Goal: Task Accomplishment & Management: Manage account settings

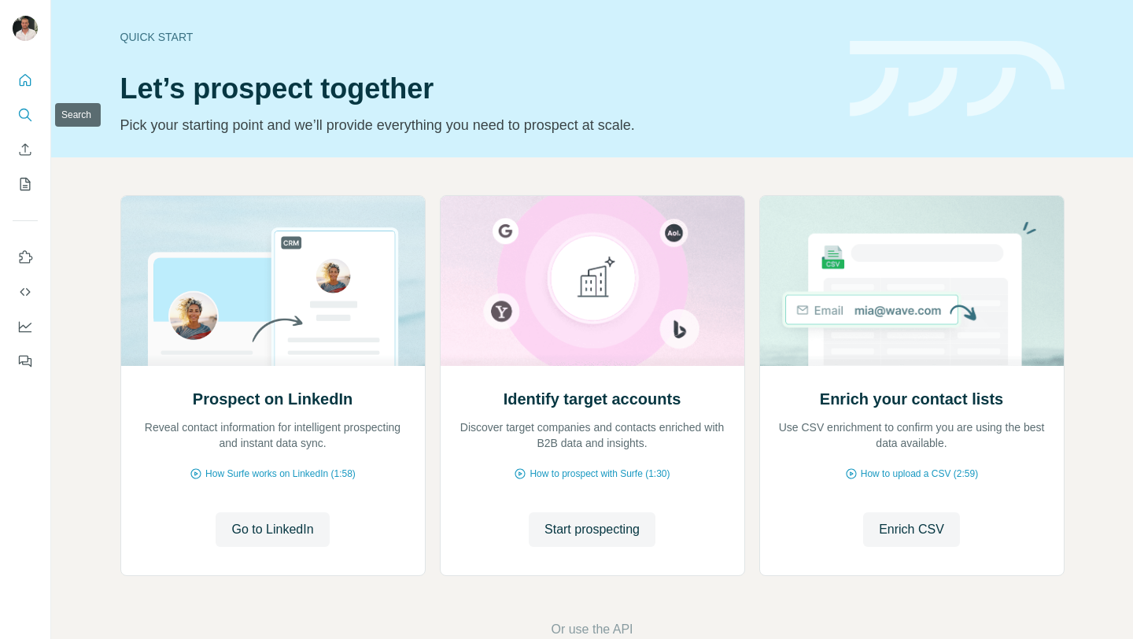
click at [26, 110] on icon "Search" at bounding box center [25, 115] width 16 height 16
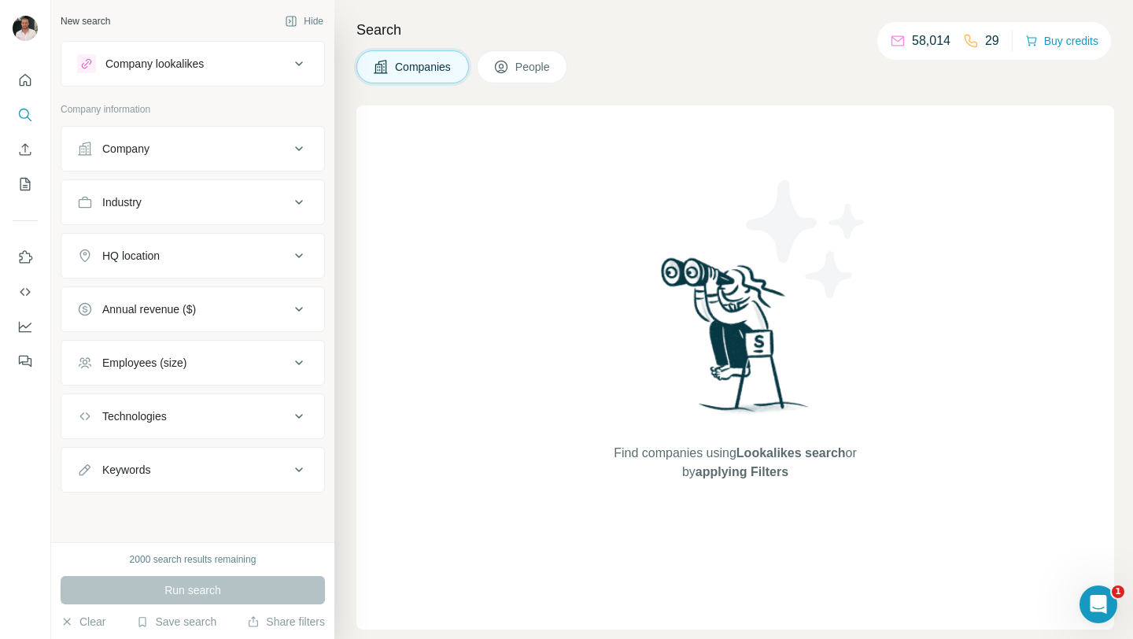
click at [237, 146] on div "Company" at bounding box center [183, 149] width 212 height 16
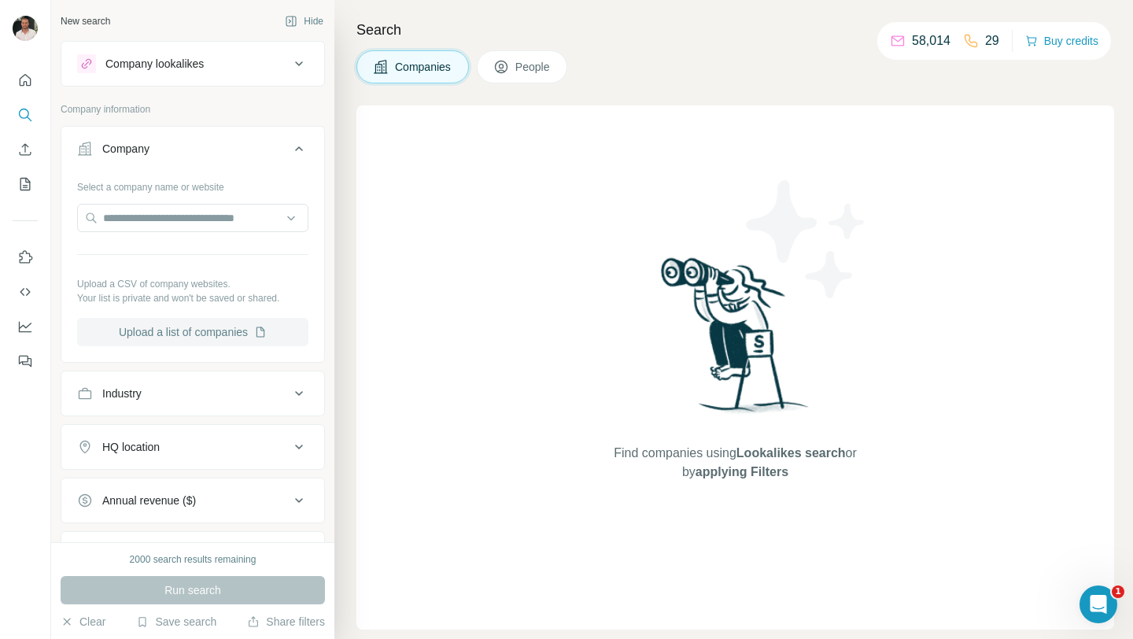
click at [191, 326] on button "Upload a list of companies" at bounding box center [192, 332] width 231 height 28
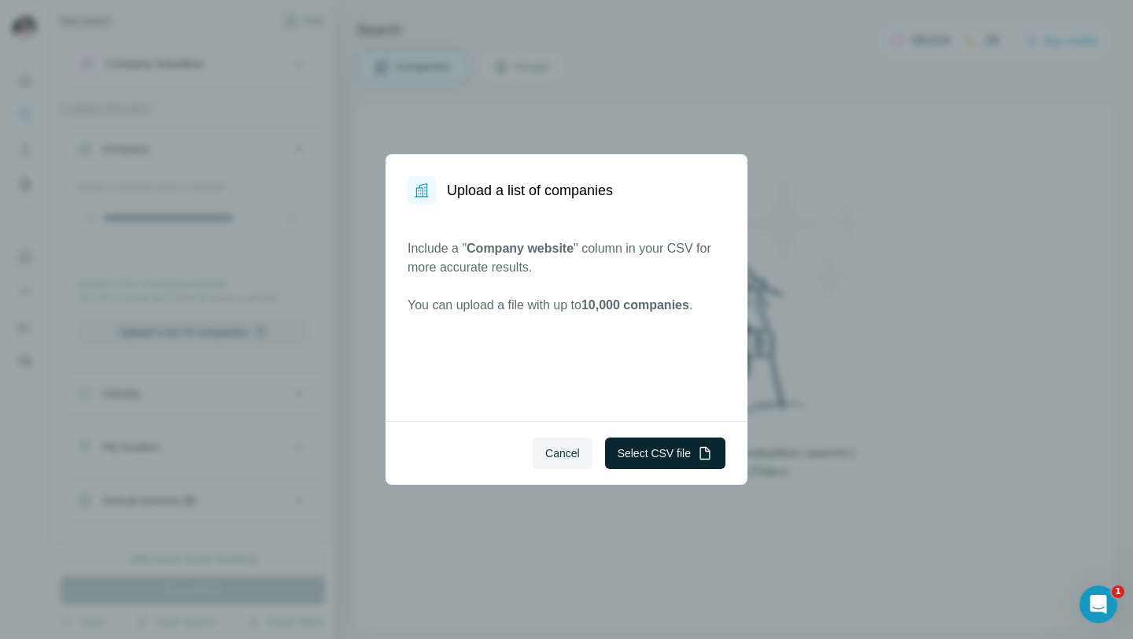
click at [629, 450] on button "Select CSV file" at bounding box center [665, 452] width 120 height 31
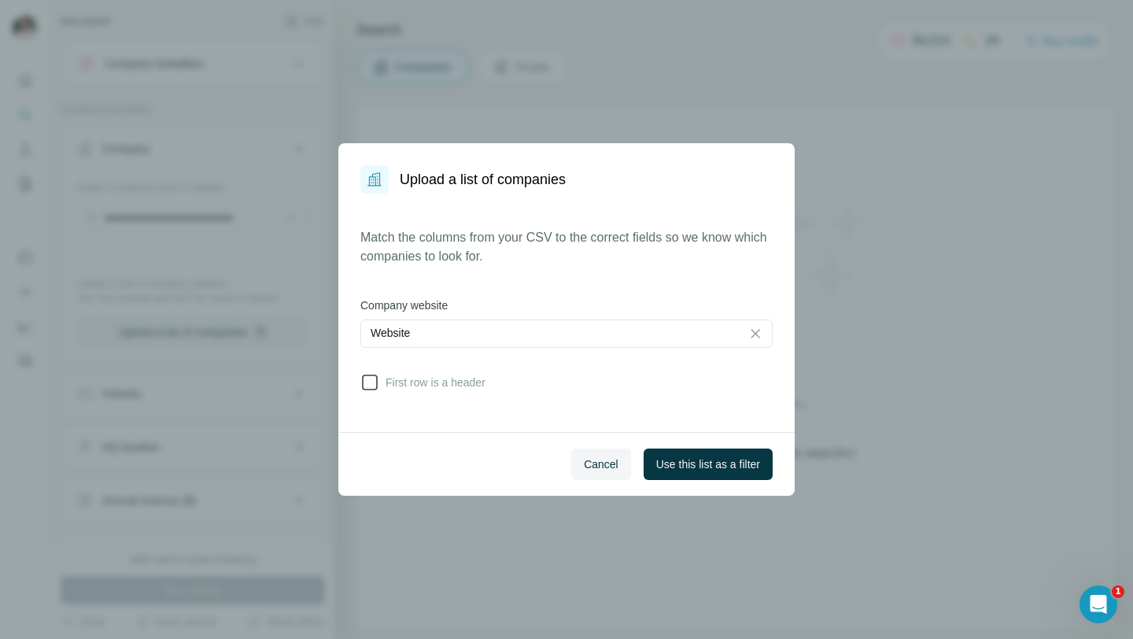
click at [468, 378] on span "First row is a header" at bounding box center [432, 382] width 106 height 16
click at [658, 463] on span "Use this list as a filter" at bounding box center [708, 464] width 104 height 16
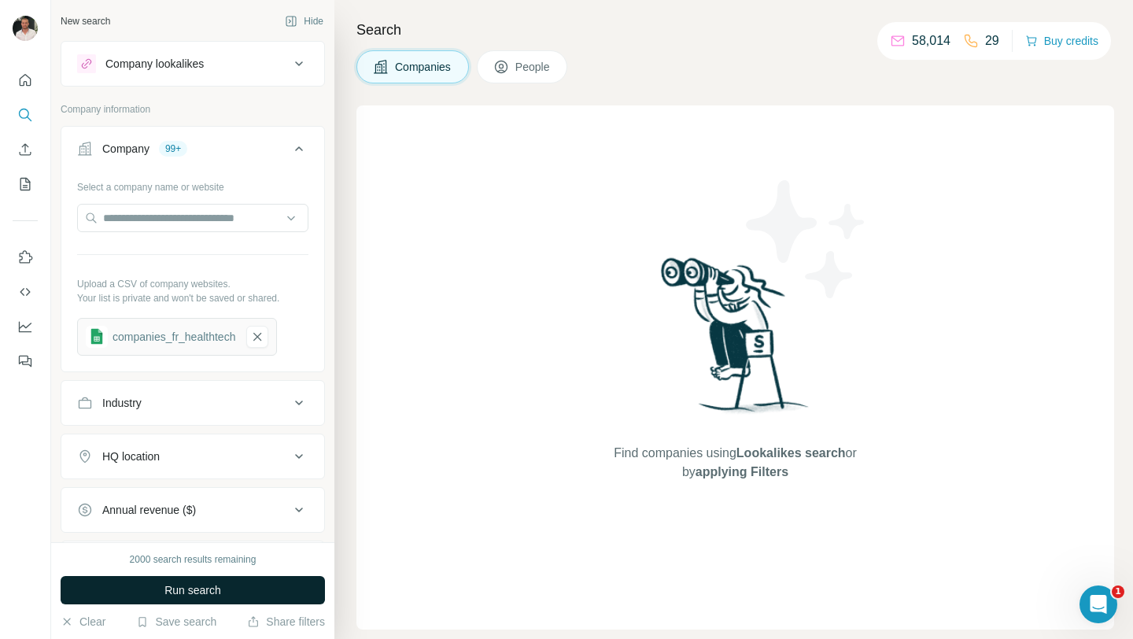
click at [200, 582] on span "Run search" at bounding box center [192, 590] width 57 height 16
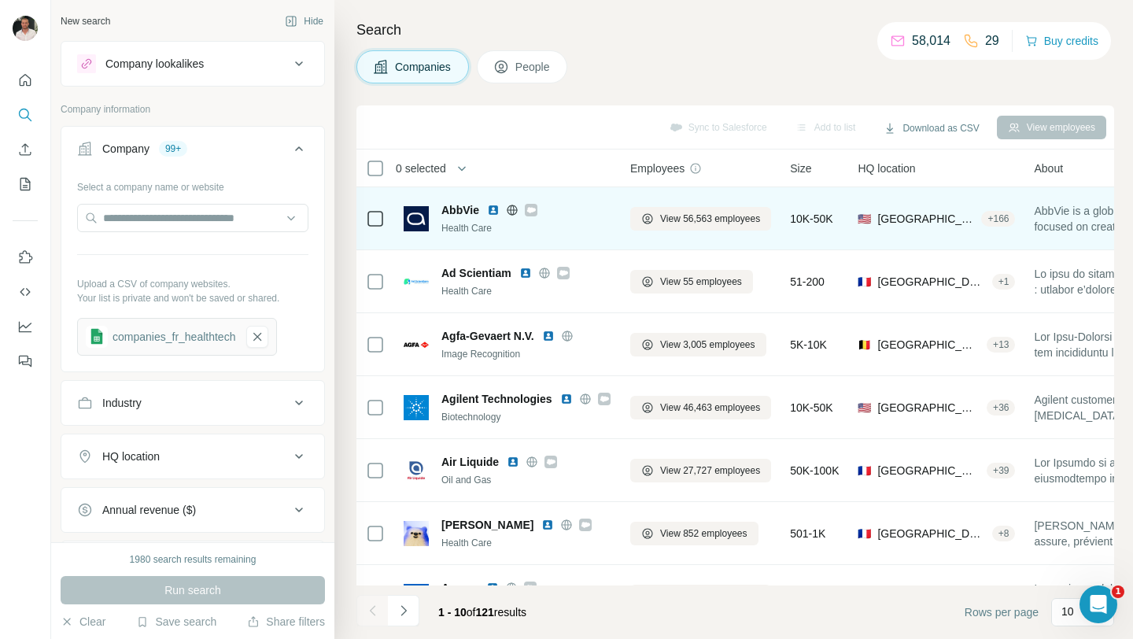
click at [534, 214] on icon at bounding box center [530, 210] width 9 height 13
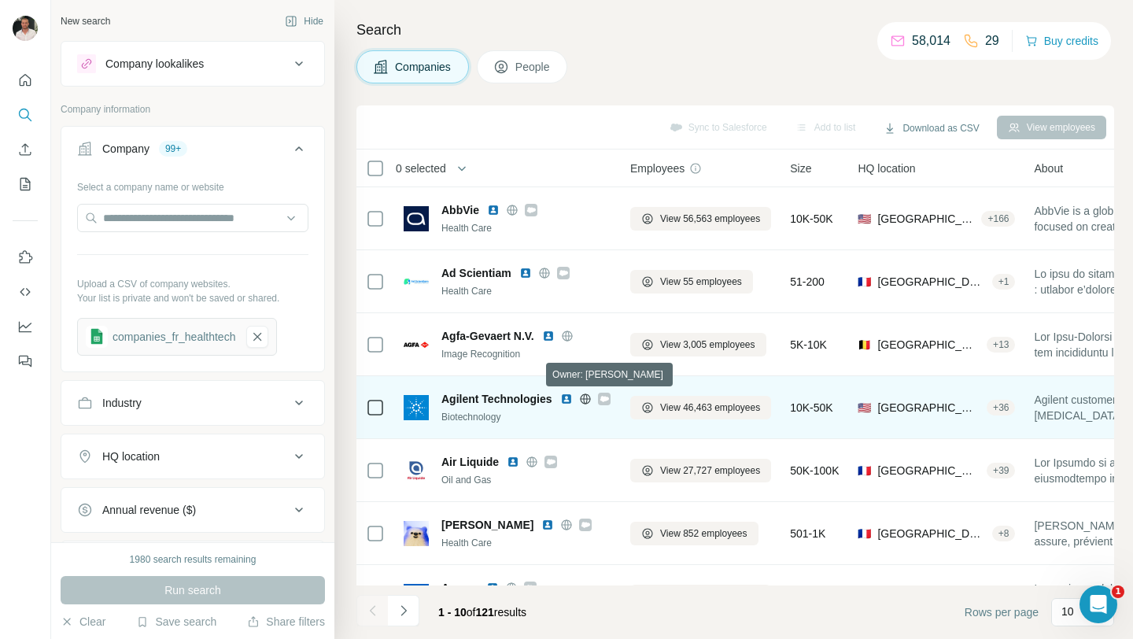
click at [603, 400] on icon at bounding box center [603, 399] width 9 height 6
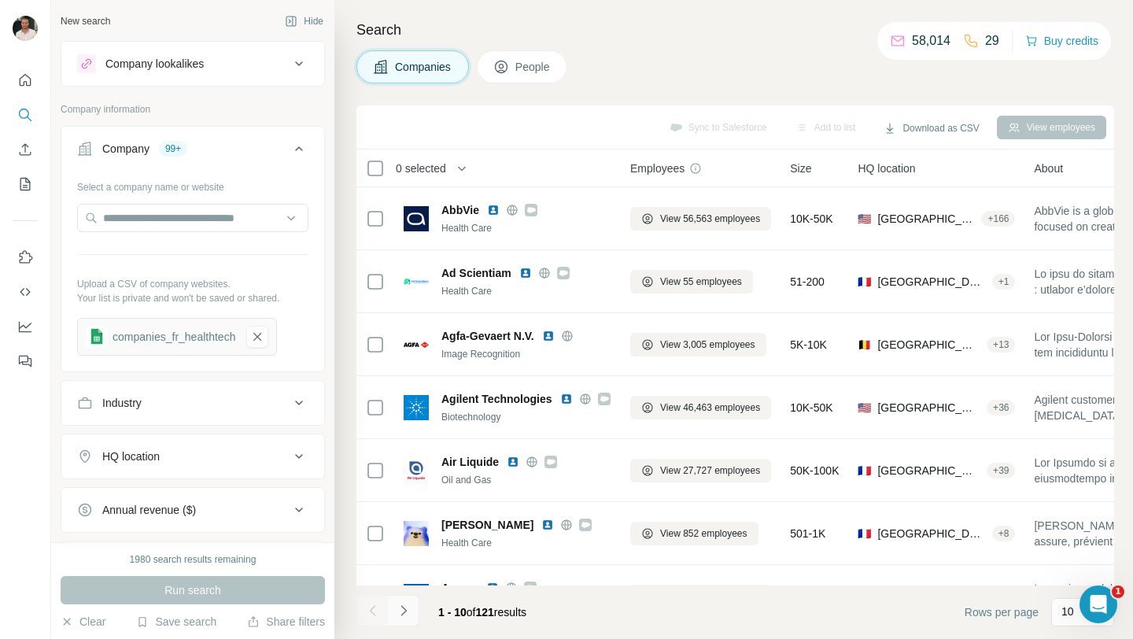
click at [411, 613] on icon "Navigate to next page" at bounding box center [404, 610] width 16 height 16
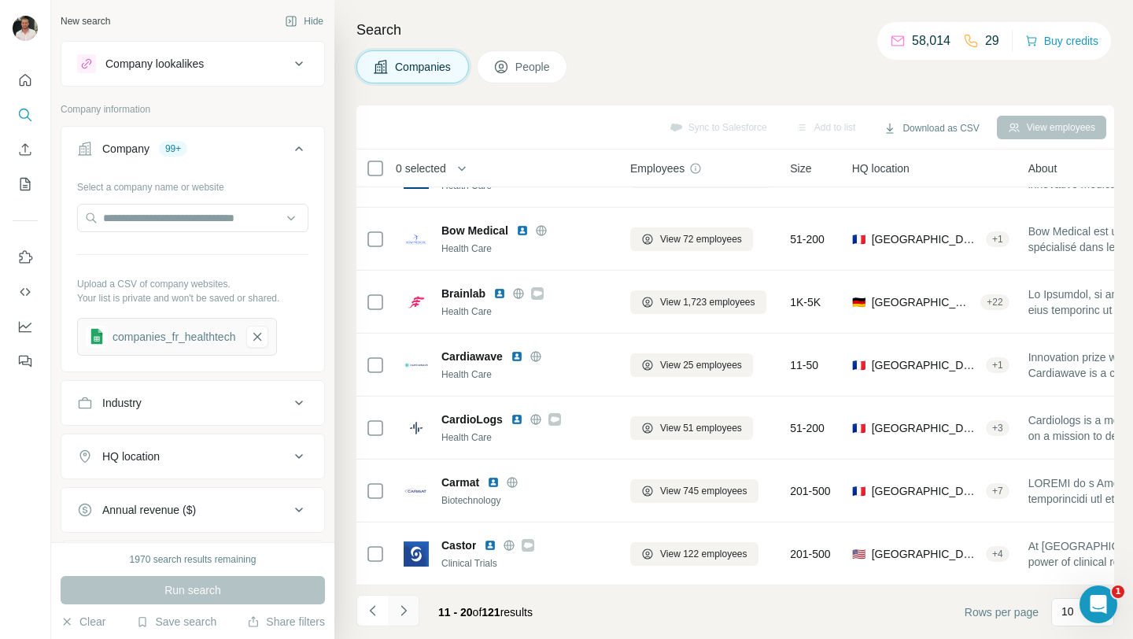
click at [407, 616] on icon "Navigate to next page" at bounding box center [404, 610] width 16 height 16
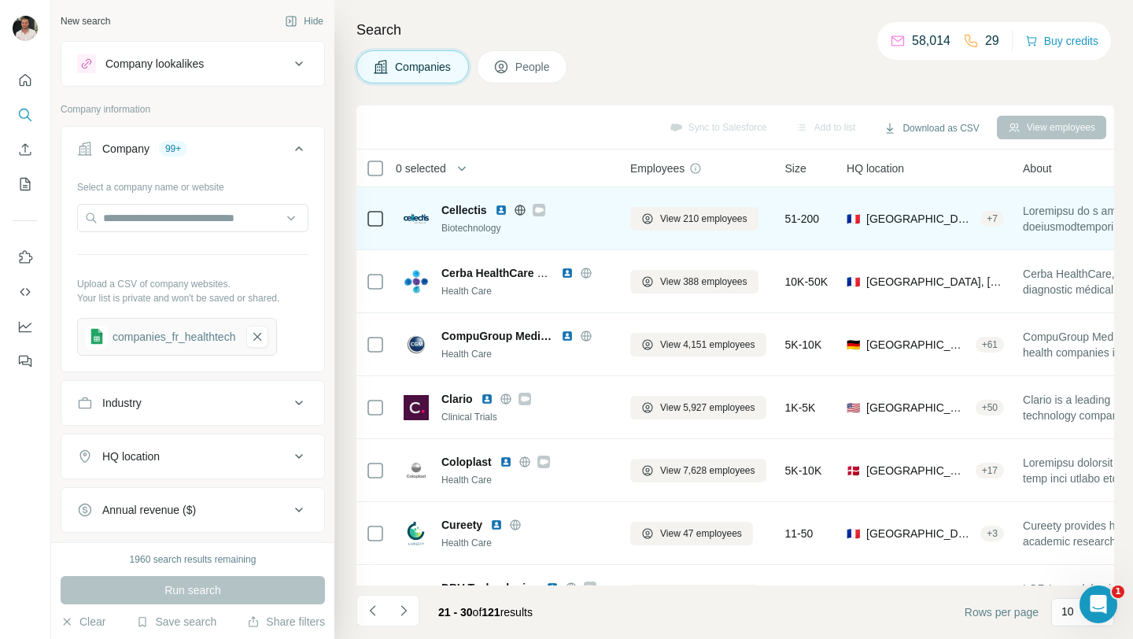
click at [537, 208] on icon at bounding box center [538, 210] width 9 height 6
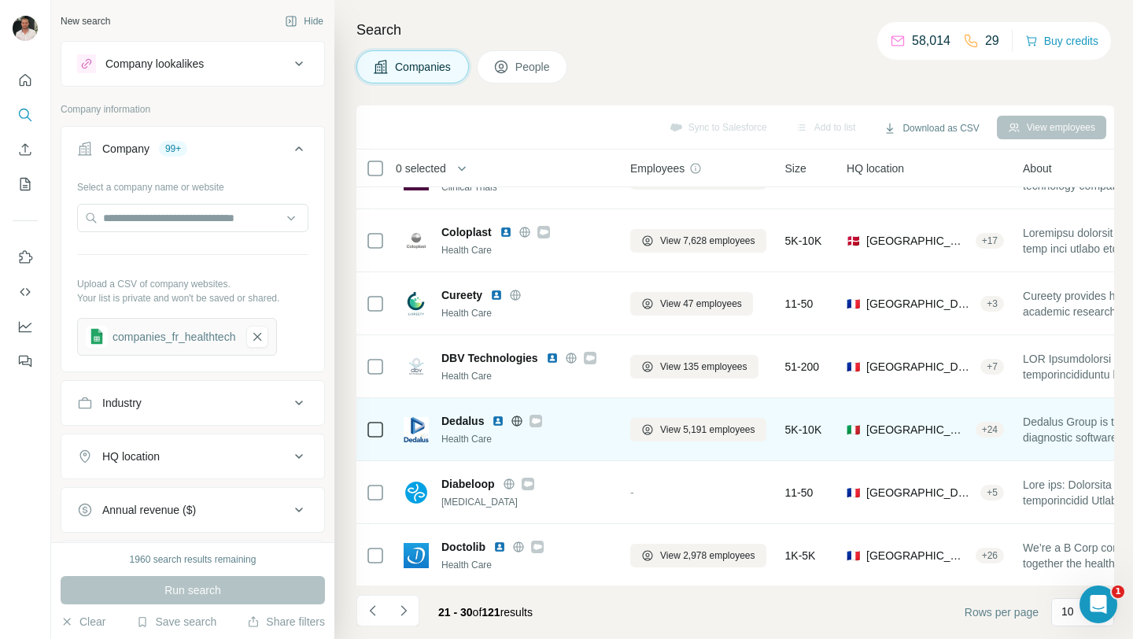
scroll to position [231, 0]
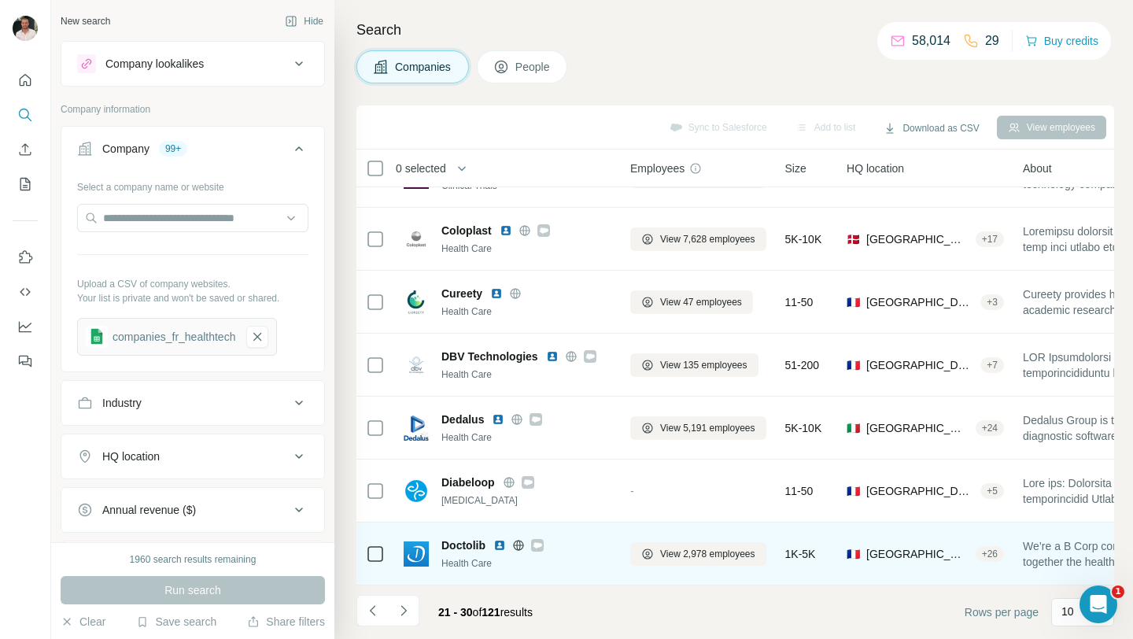
click at [537, 545] on icon at bounding box center [537, 545] width 9 height 6
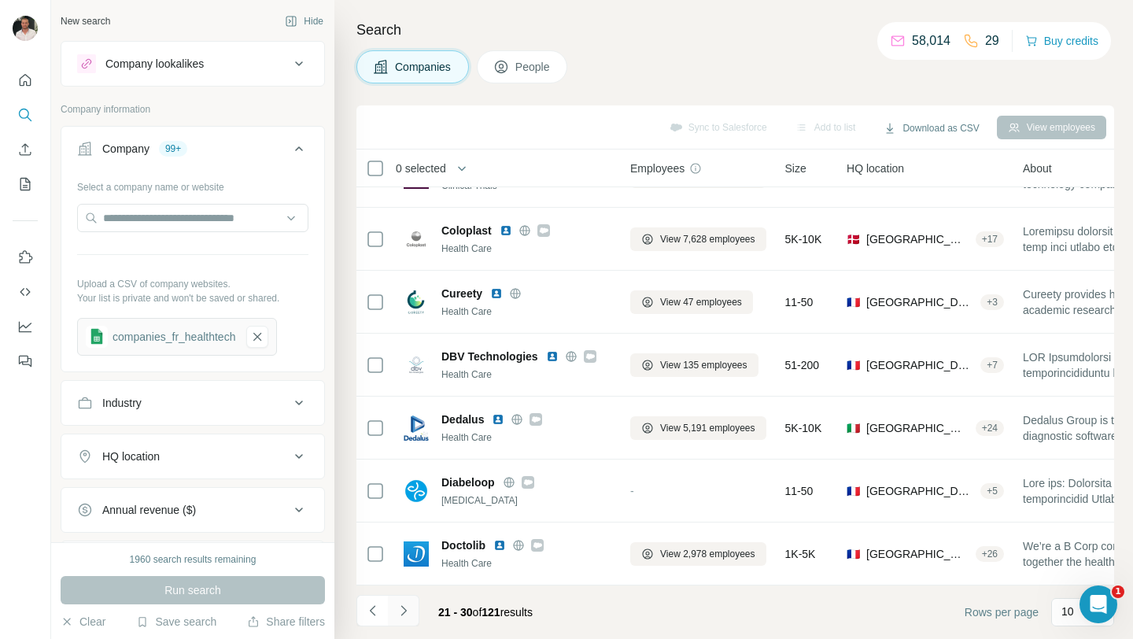
click at [407, 612] on icon "Navigate to next page" at bounding box center [404, 610] width 16 height 16
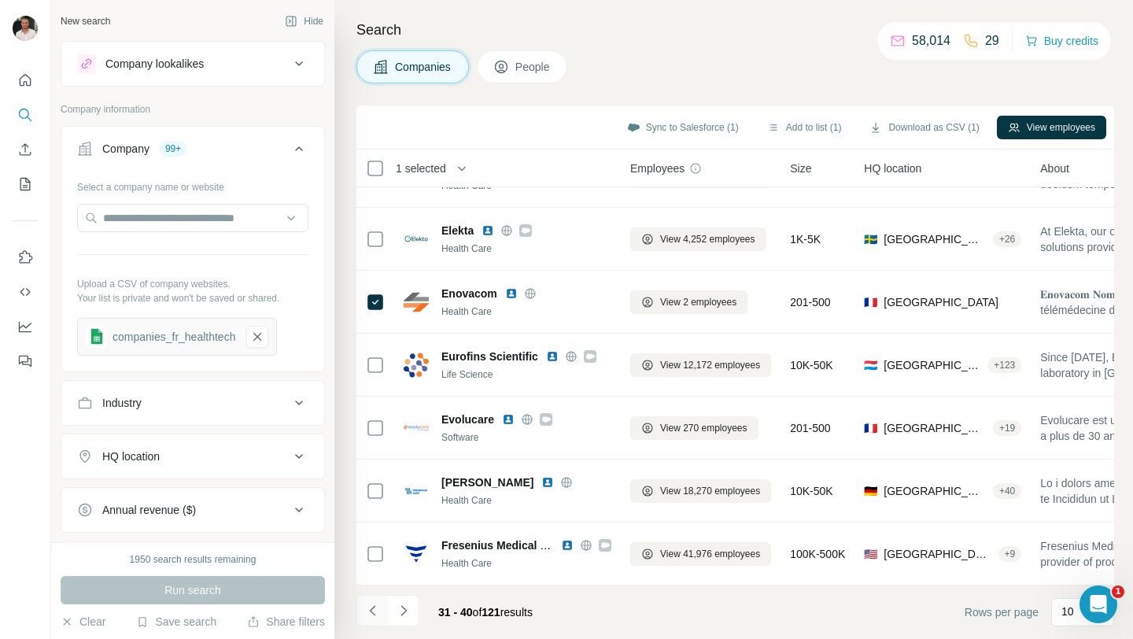
click at [378, 613] on icon "Navigate to previous page" at bounding box center [373, 610] width 16 height 16
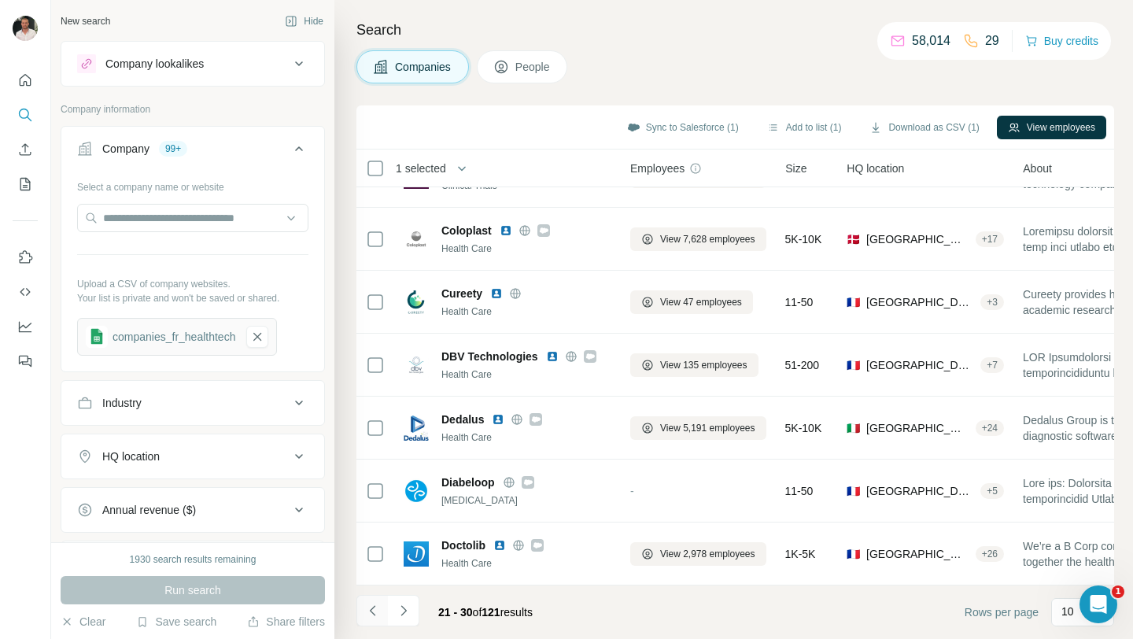
click at [378, 613] on icon "Navigate to previous page" at bounding box center [373, 610] width 16 height 16
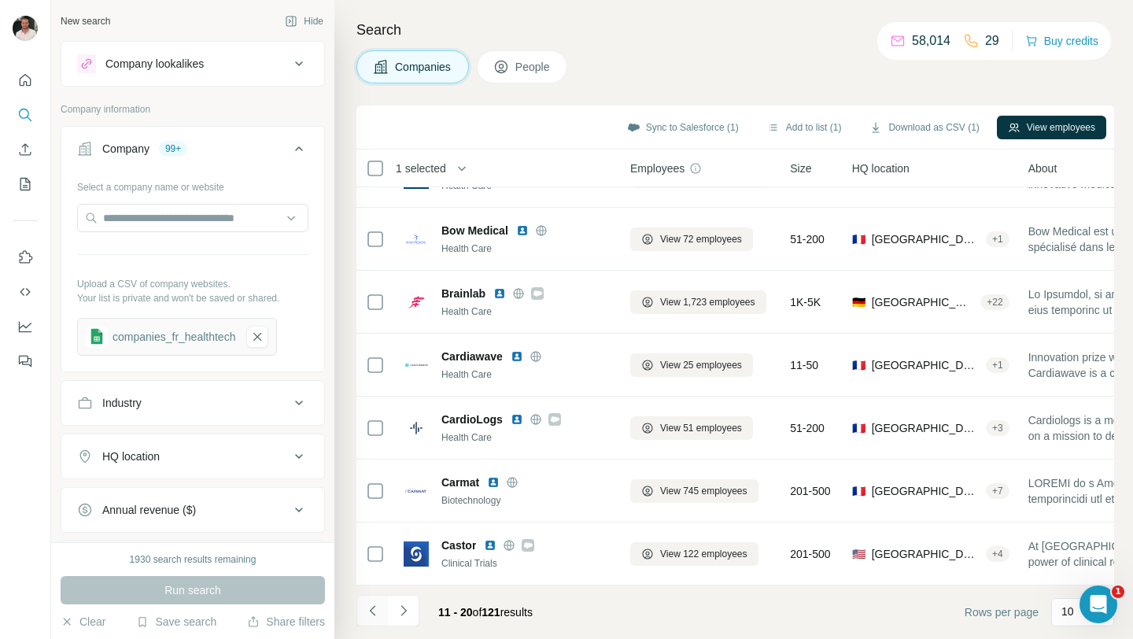
click at [378, 613] on icon "Navigate to previous page" at bounding box center [373, 610] width 16 height 16
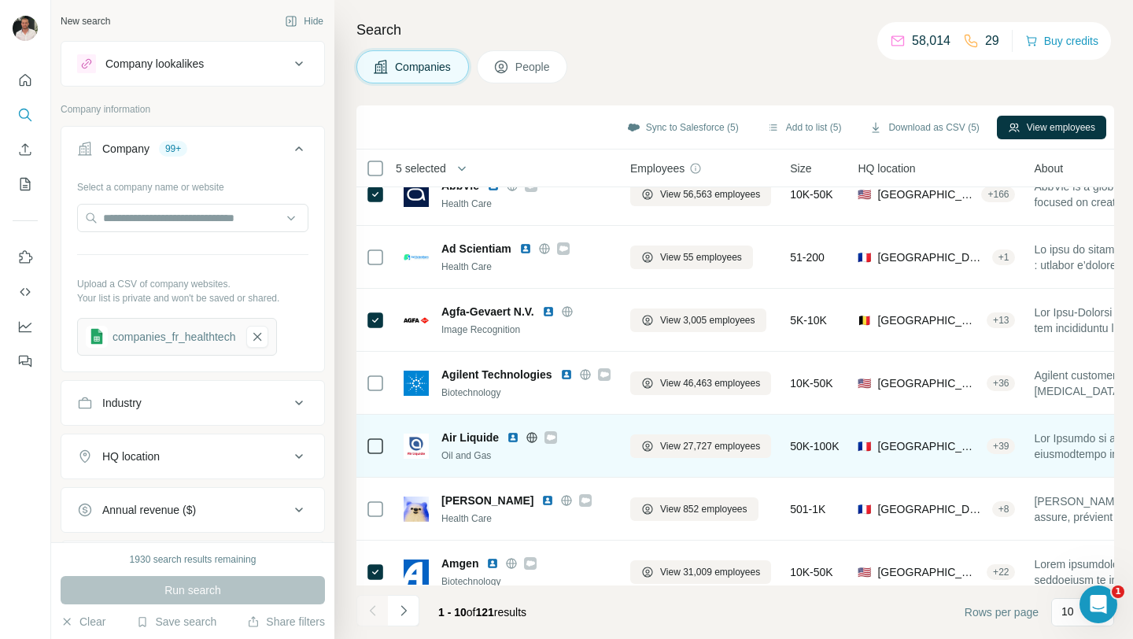
scroll to position [0, 0]
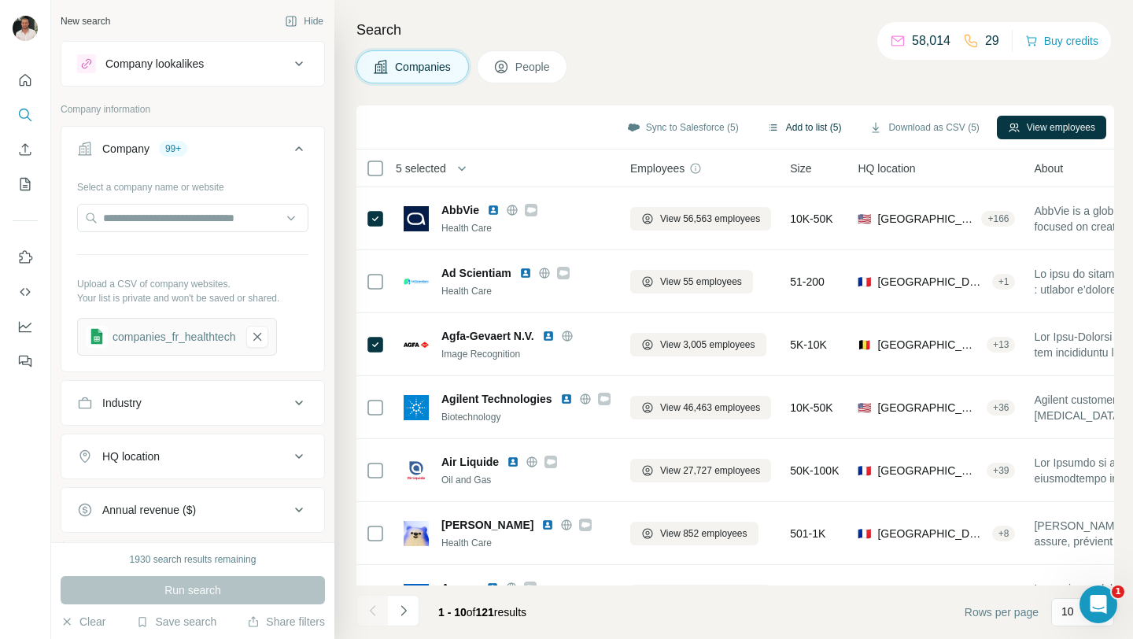
click at [780, 125] on button "Add to list (5)" at bounding box center [804, 128] width 97 height 24
click at [792, 130] on button "Add to list (5)" at bounding box center [804, 128] width 97 height 24
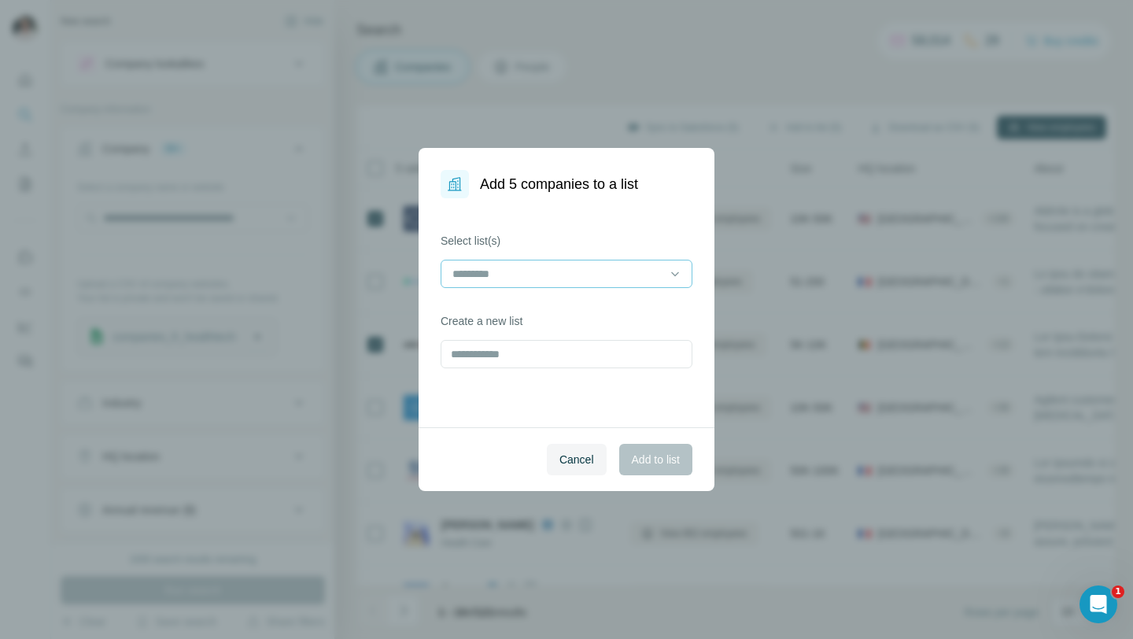
click at [615, 266] on input at bounding box center [557, 273] width 212 height 17
click at [614, 272] on input at bounding box center [557, 273] width 212 height 17
click at [591, 365] on input "text" at bounding box center [566, 354] width 252 height 28
type input "*******"
click at [667, 465] on span "Add to list" at bounding box center [656, 459] width 48 height 16
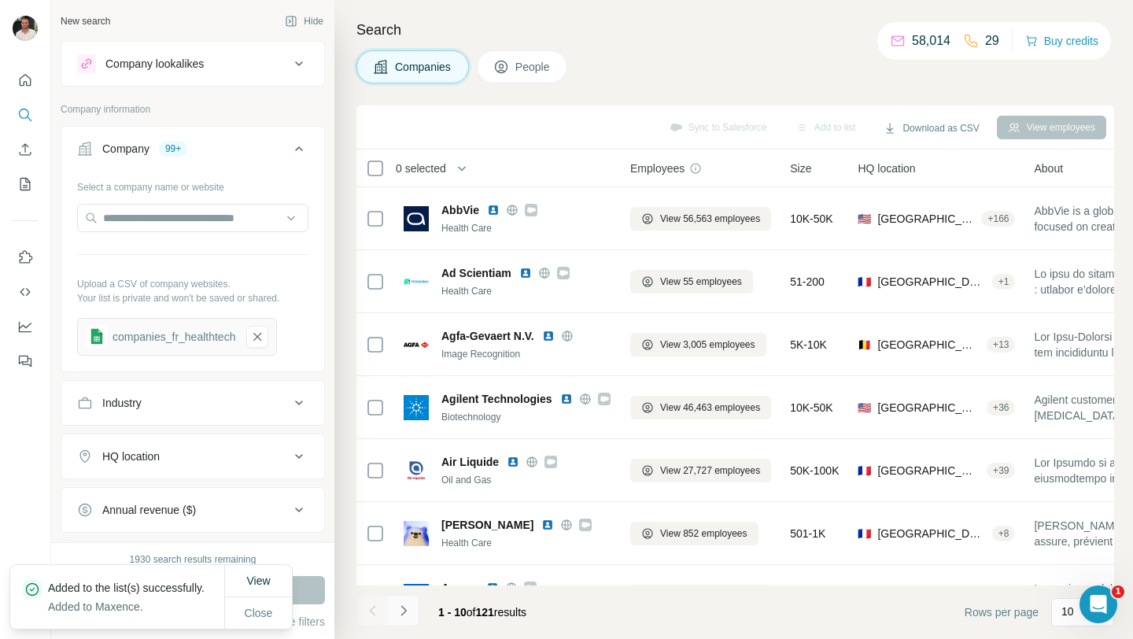
click at [407, 607] on icon "Navigate to next page" at bounding box center [404, 610] width 16 height 16
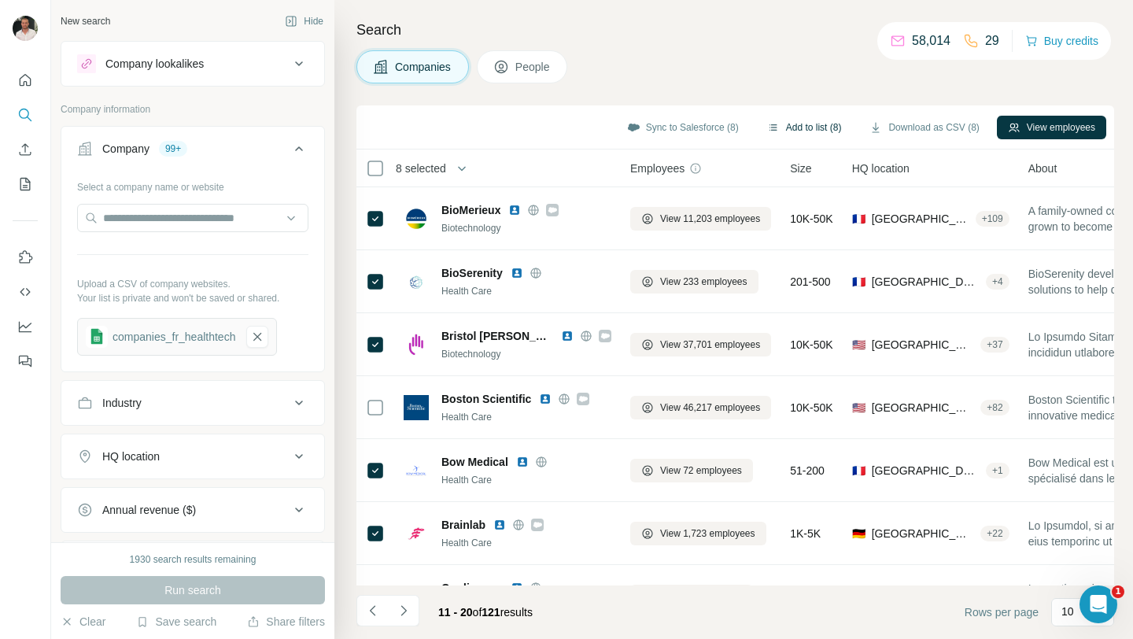
click at [777, 128] on button "Add to list (8)" at bounding box center [804, 128] width 97 height 24
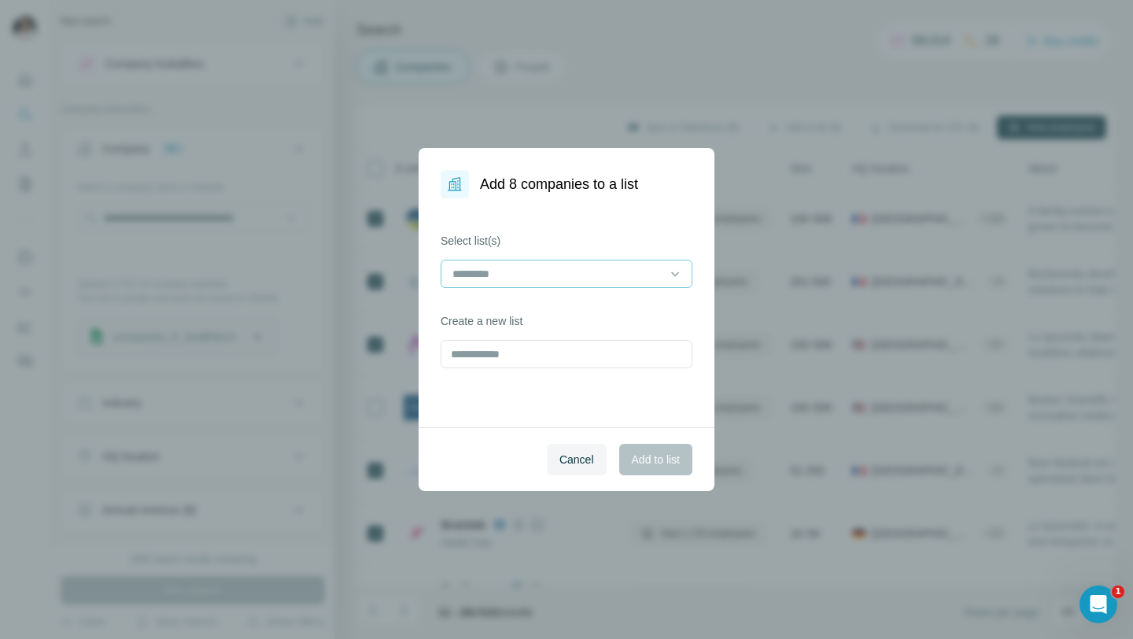
click at [571, 260] on div at bounding box center [557, 273] width 212 height 27
click at [555, 314] on div "Maxence" at bounding box center [566, 309] width 225 height 16
click at [639, 455] on span "Add to list" at bounding box center [656, 459] width 48 height 16
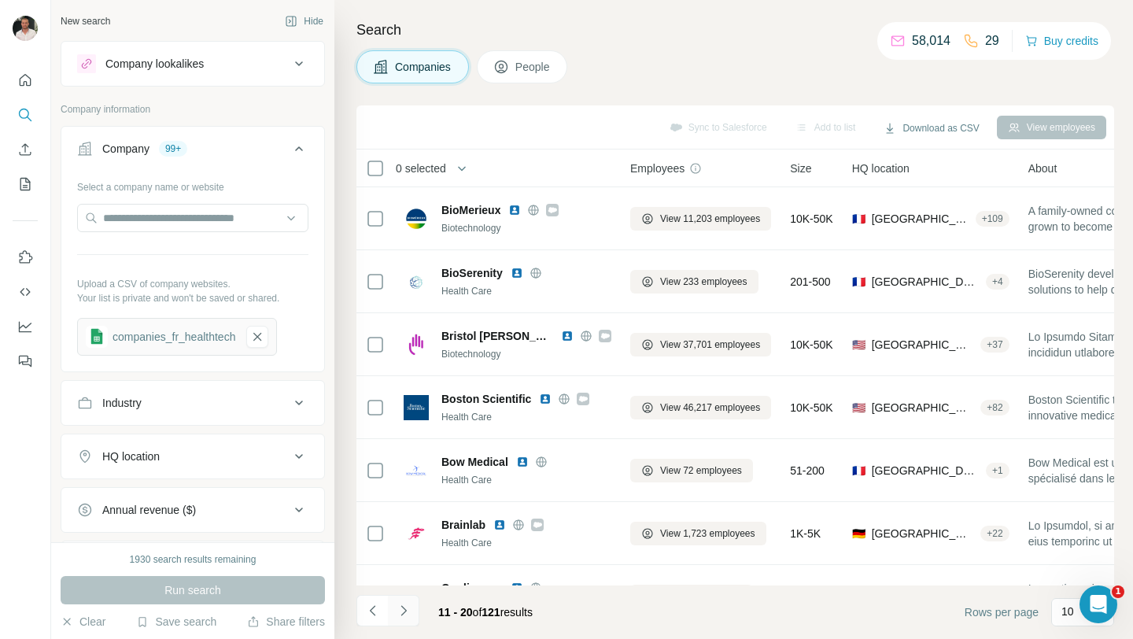
click at [408, 602] on icon "Navigate to next page" at bounding box center [404, 610] width 16 height 16
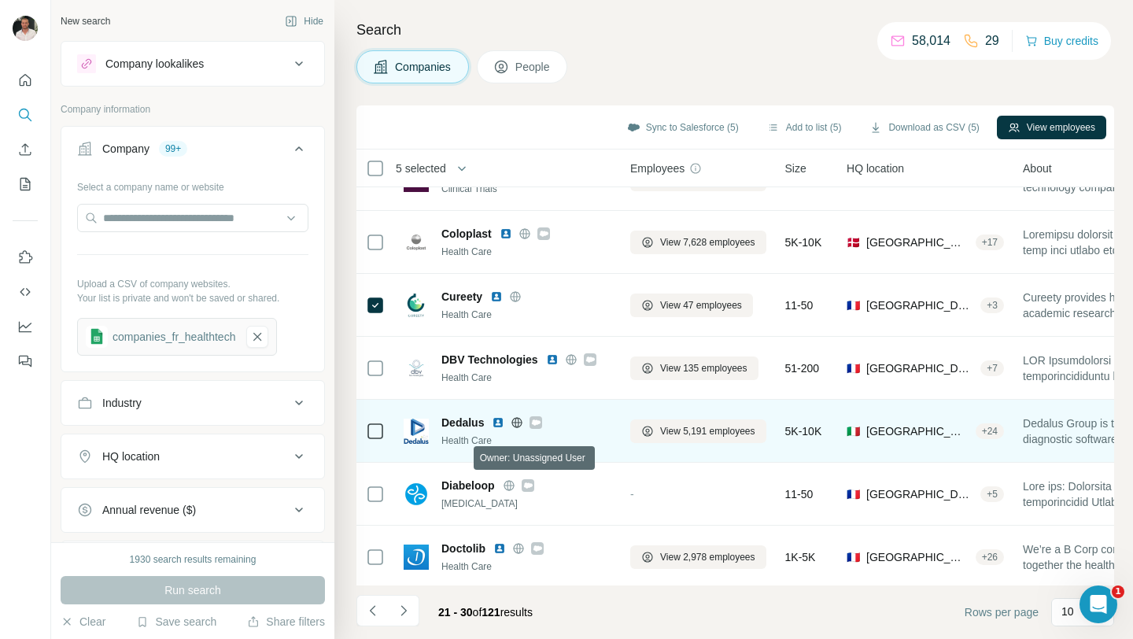
scroll to position [231, 0]
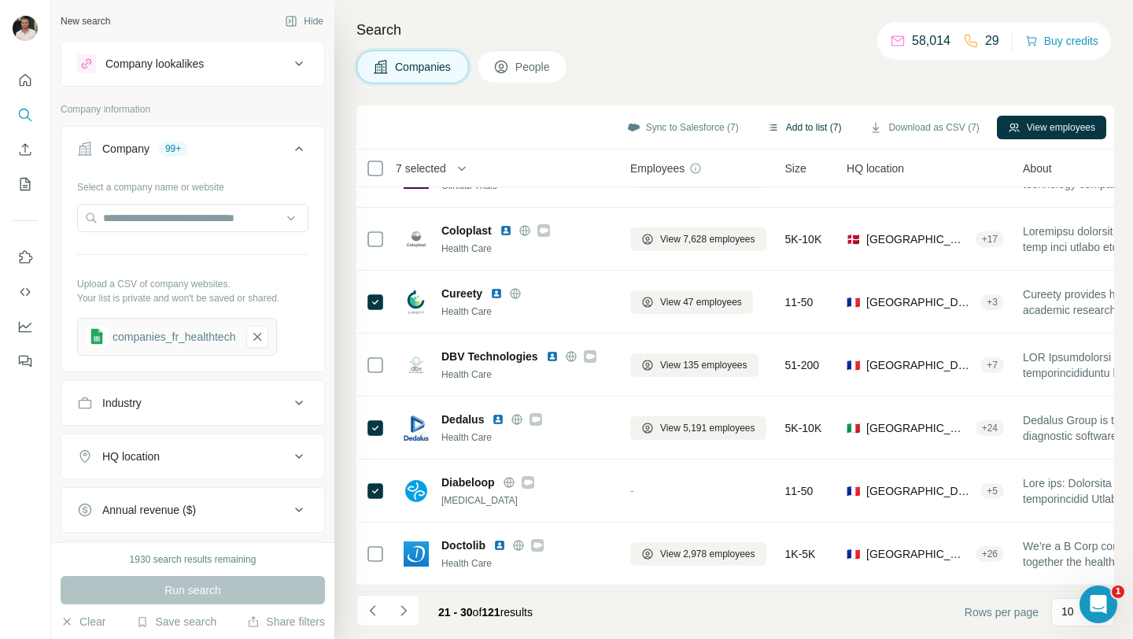
click at [774, 126] on button "Add to list (7)" at bounding box center [804, 128] width 97 height 24
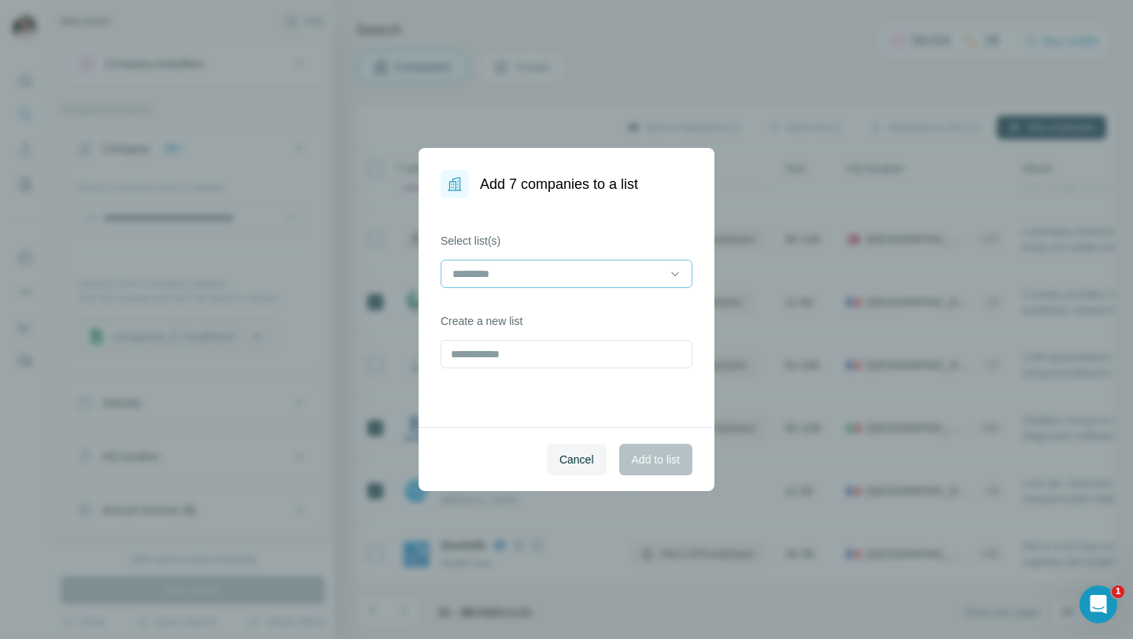
click at [540, 272] on input at bounding box center [557, 273] width 212 height 17
click at [540, 308] on div "Maxence" at bounding box center [566, 309] width 225 height 16
click at [634, 462] on span "Add to list" at bounding box center [656, 459] width 48 height 16
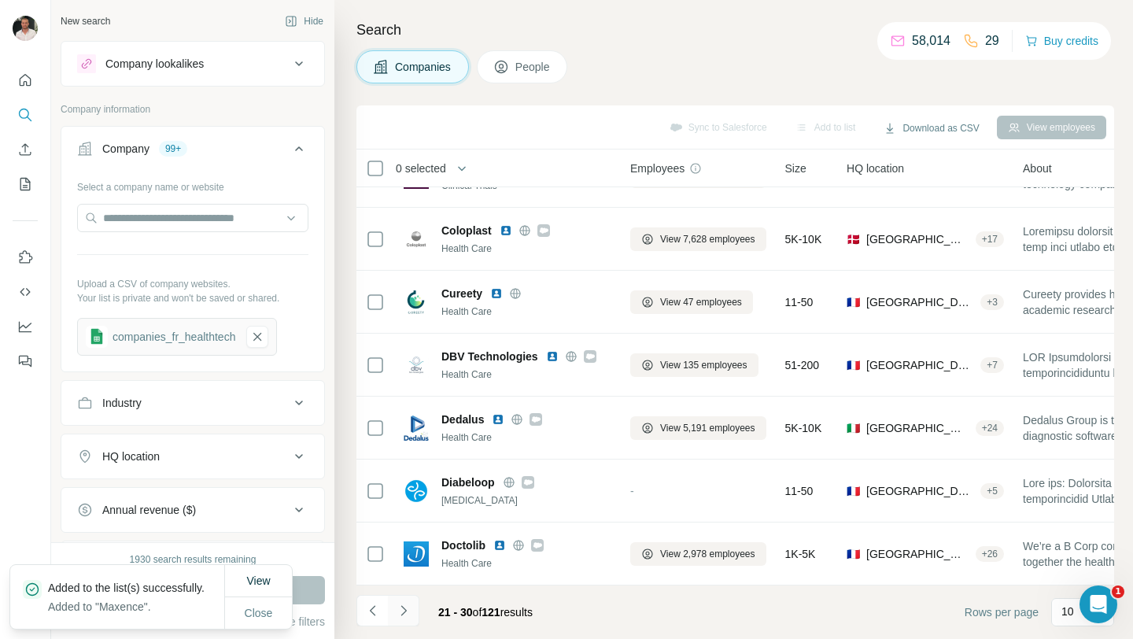
click at [407, 617] on icon "Navigate to next page" at bounding box center [404, 610] width 16 height 16
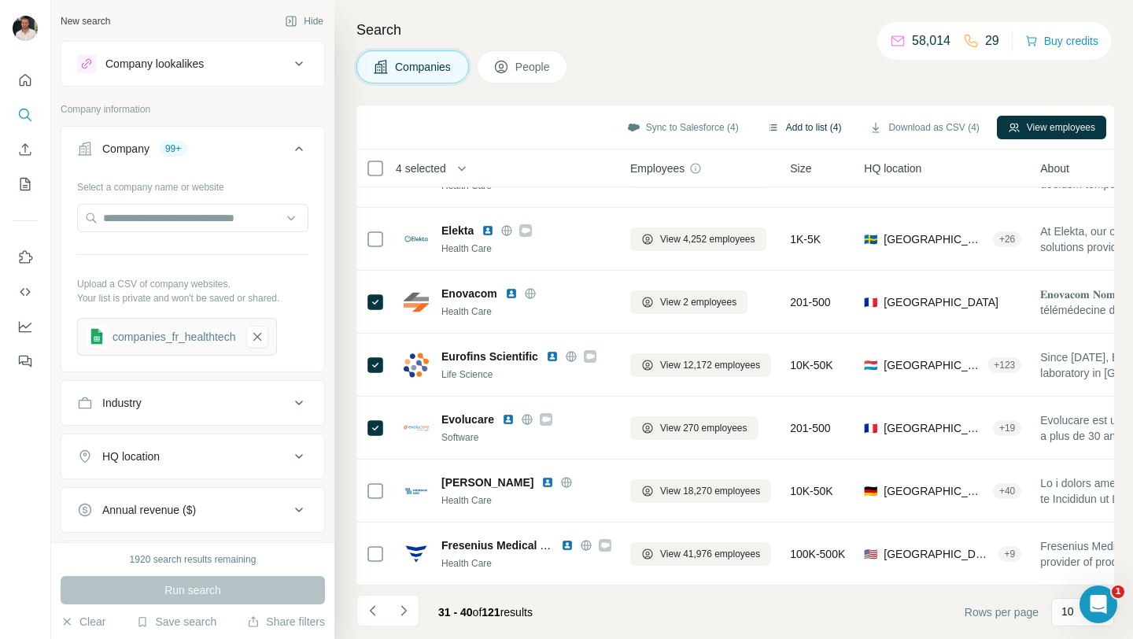
click at [766, 135] on button "Add to list (4)" at bounding box center [804, 128] width 97 height 24
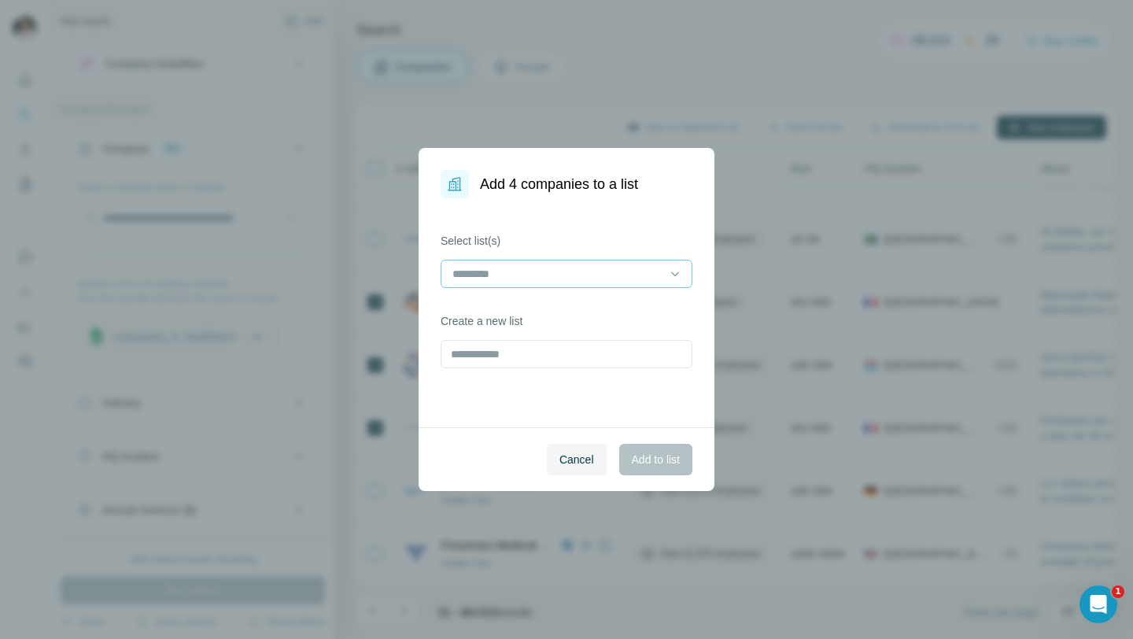
click at [568, 274] on input at bounding box center [557, 273] width 212 height 17
click at [558, 304] on div "Maxence" at bounding box center [566, 309] width 225 height 16
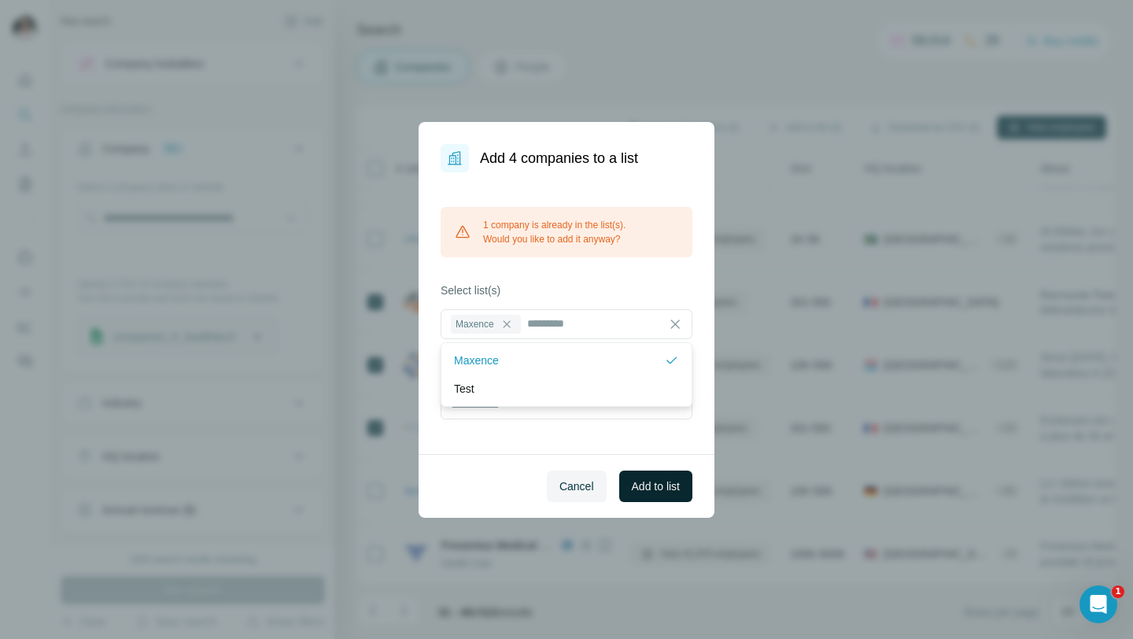
click at [658, 489] on span "Add to list" at bounding box center [656, 486] width 48 height 16
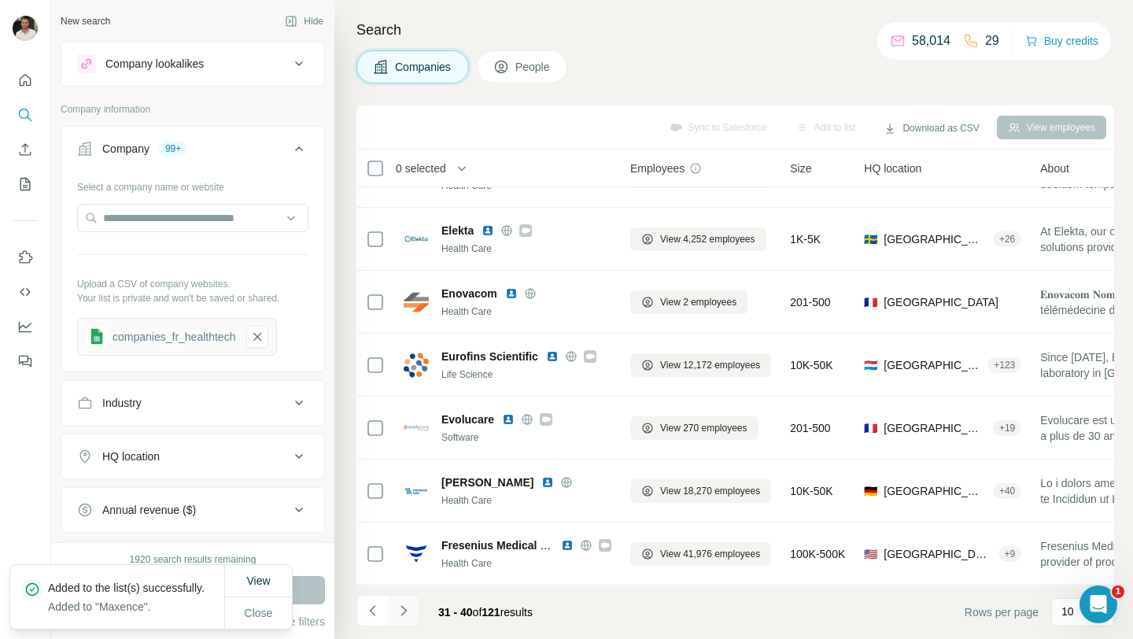
click at [411, 610] on icon "Navigate to next page" at bounding box center [404, 610] width 16 height 16
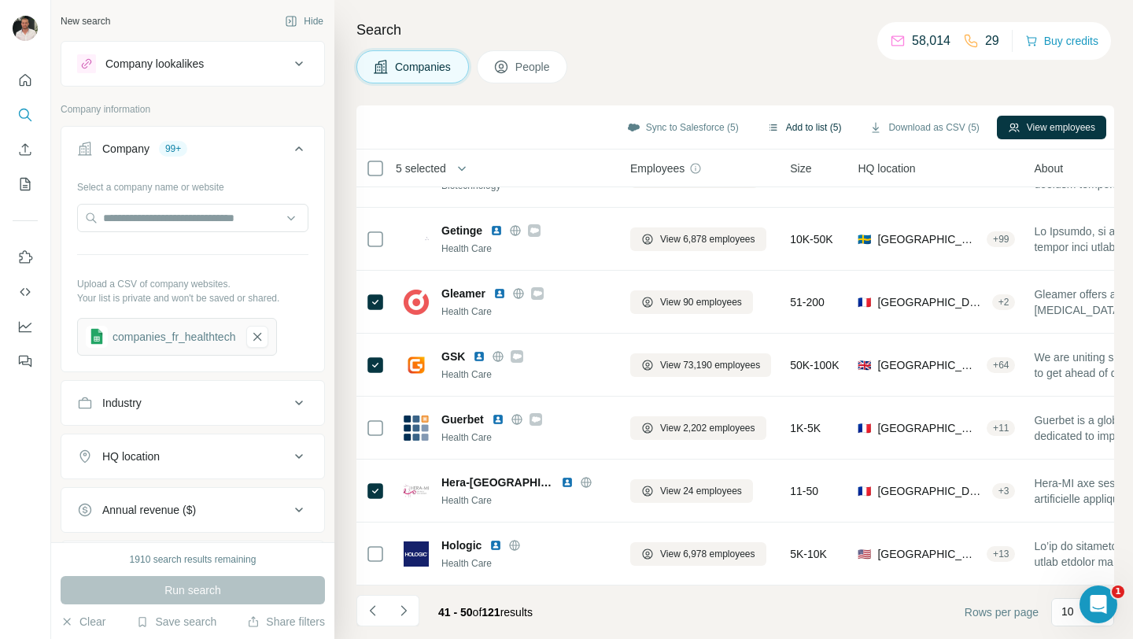
click at [791, 131] on button "Add to list (5)" at bounding box center [804, 128] width 97 height 24
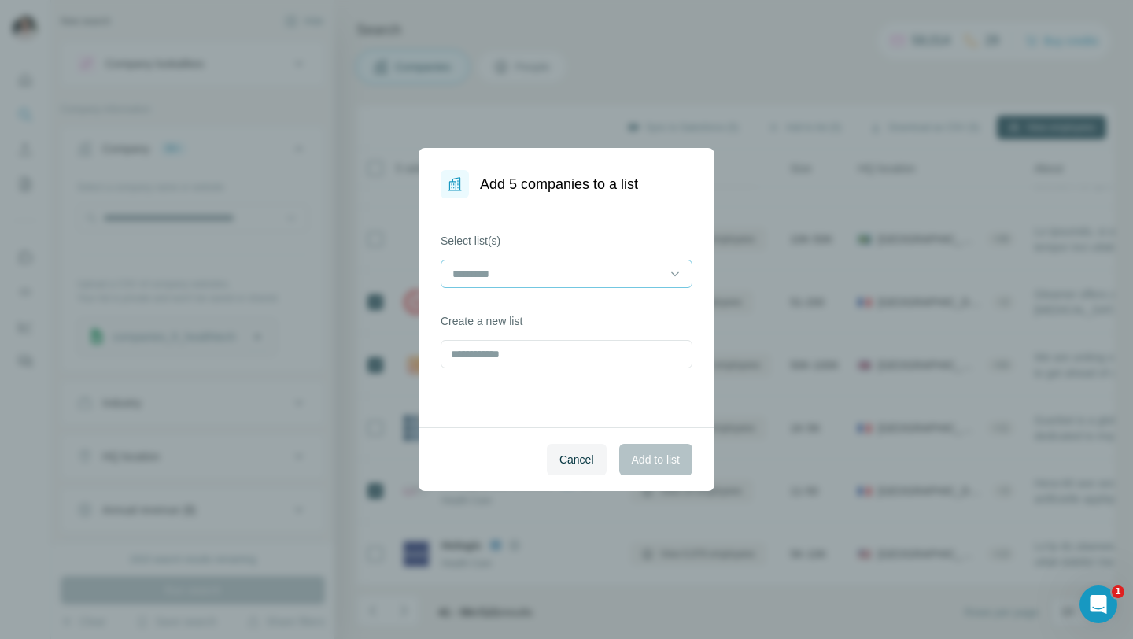
click at [557, 279] on input at bounding box center [557, 273] width 212 height 17
click at [539, 302] on div "Maxence" at bounding box center [566, 309] width 225 height 16
click at [643, 456] on span "Add to list" at bounding box center [656, 459] width 48 height 16
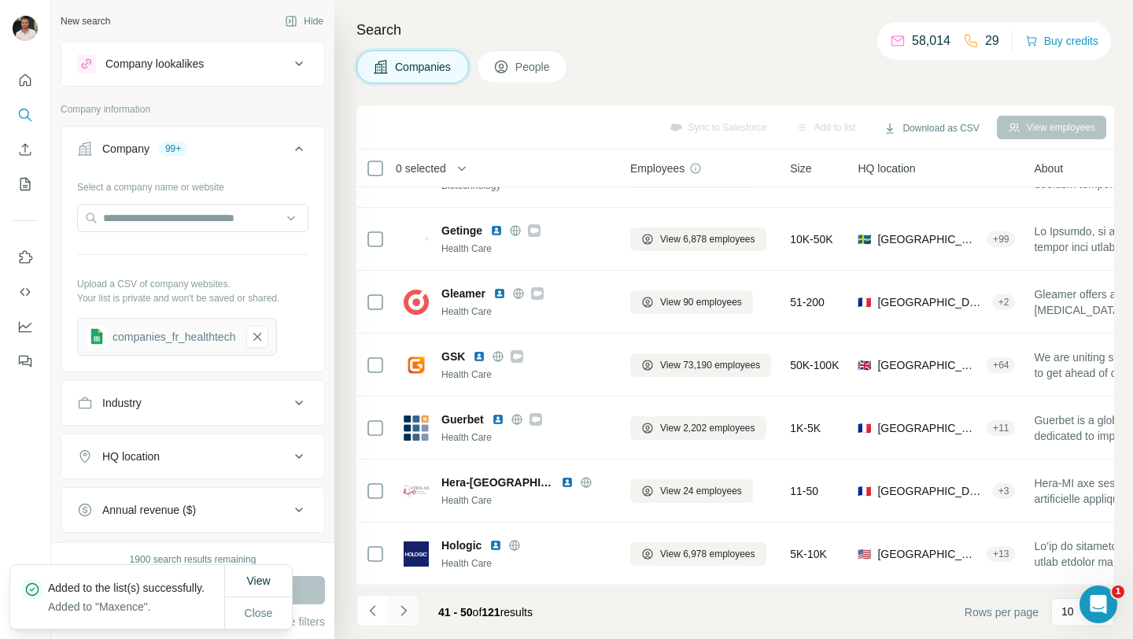
click at [412, 610] on button "Navigate to next page" at bounding box center [403, 610] width 31 height 31
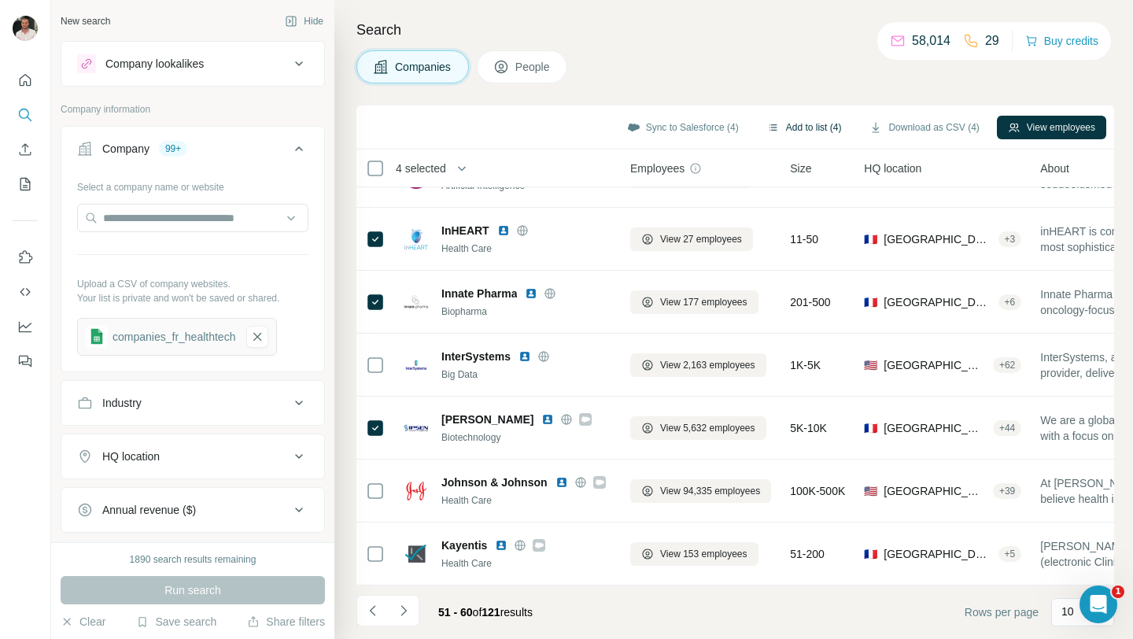
click at [797, 123] on button "Add to list (4)" at bounding box center [804, 128] width 97 height 24
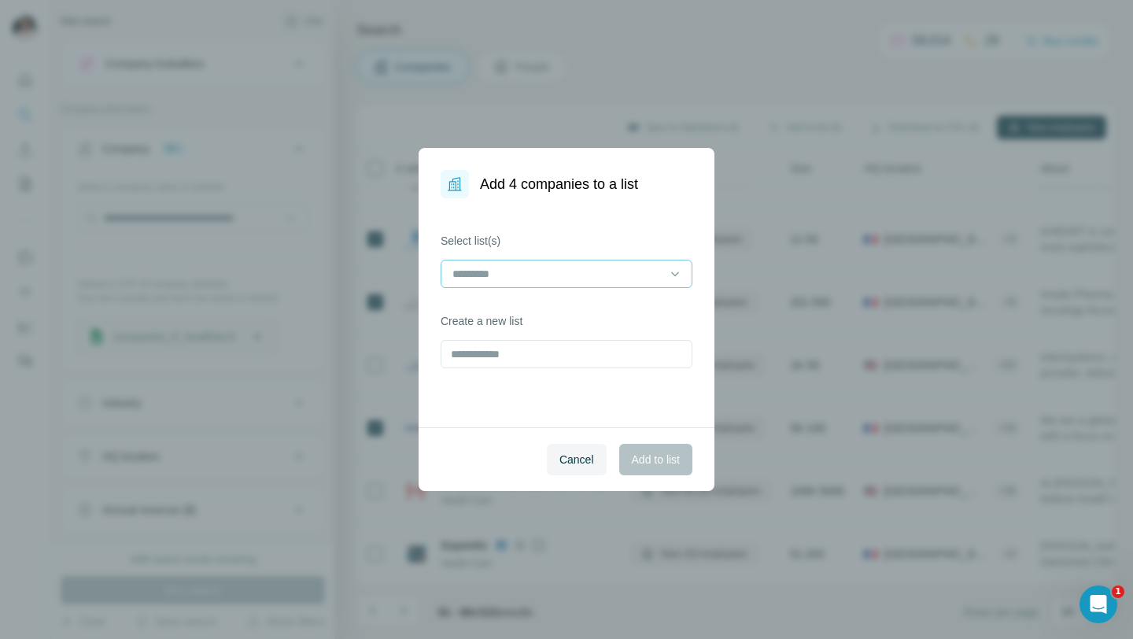
click at [584, 270] on input at bounding box center [557, 273] width 212 height 17
click at [576, 308] on div "Maxence" at bounding box center [566, 309] width 225 height 16
click at [644, 467] on button "Add to list" at bounding box center [655, 459] width 73 height 31
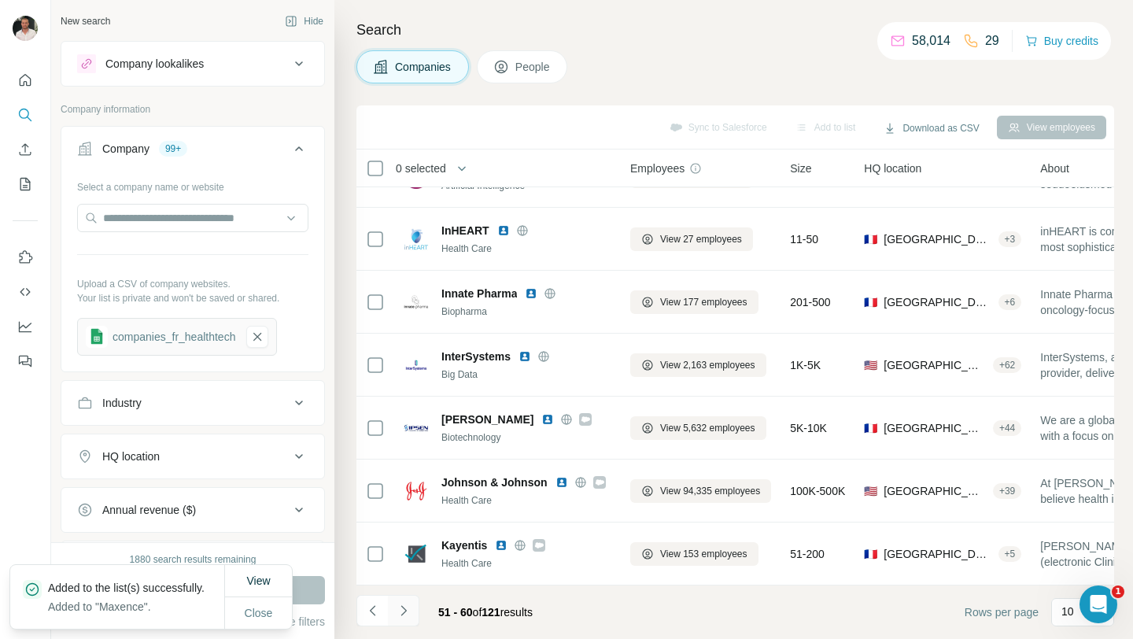
click at [416, 605] on button "Navigate to next page" at bounding box center [403, 610] width 31 height 31
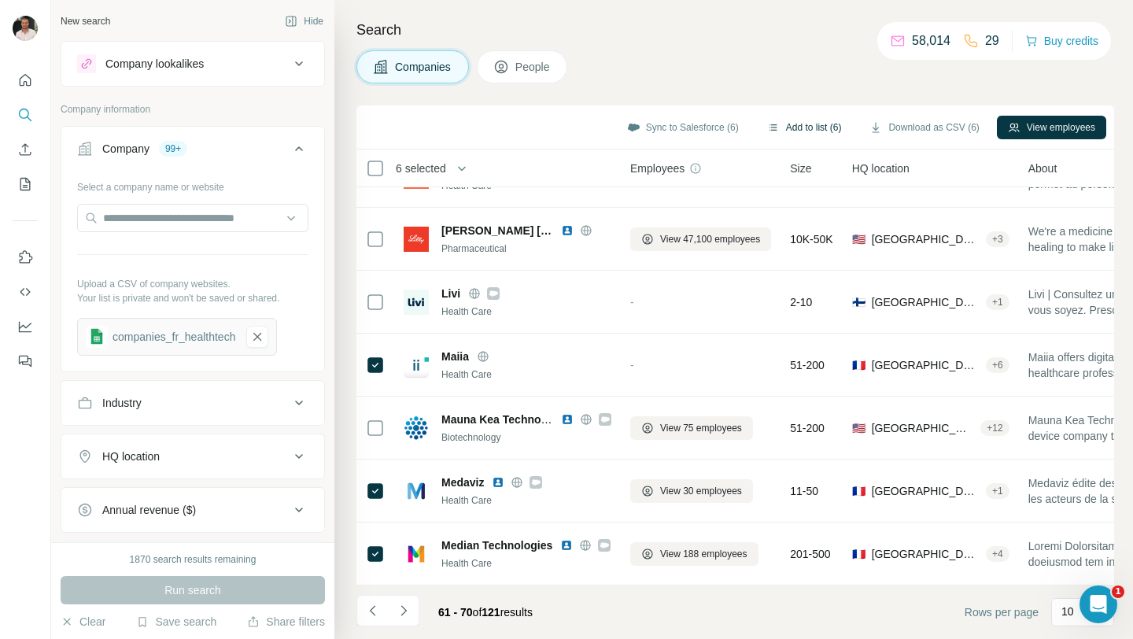
click at [811, 127] on button "Add to list (6)" at bounding box center [804, 128] width 97 height 24
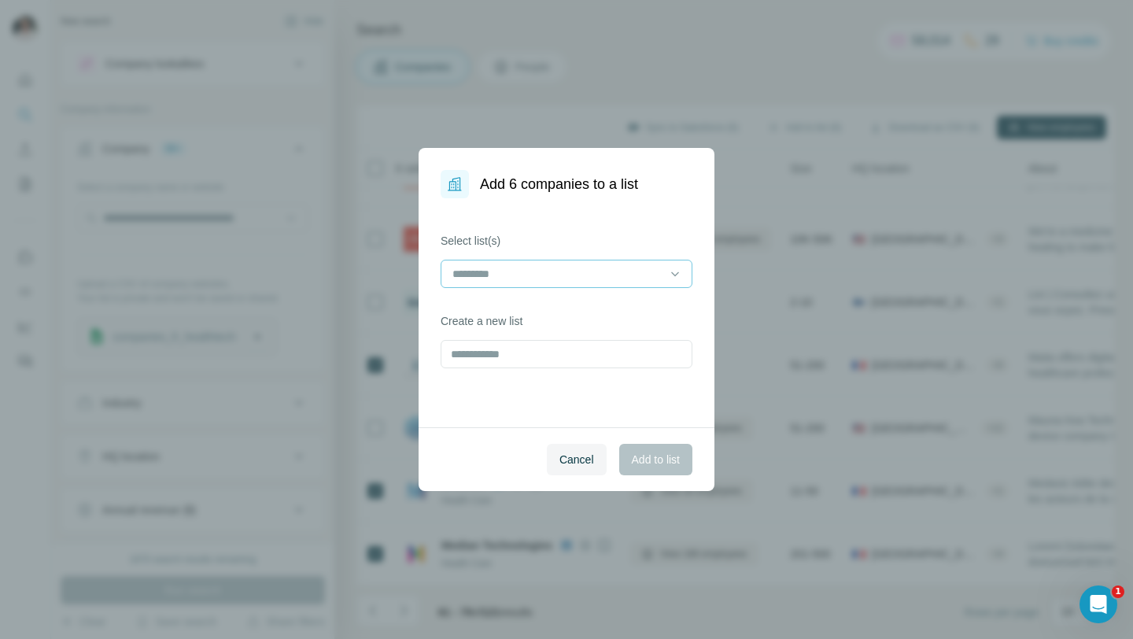
click at [639, 272] on input at bounding box center [557, 273] width 212 height 17
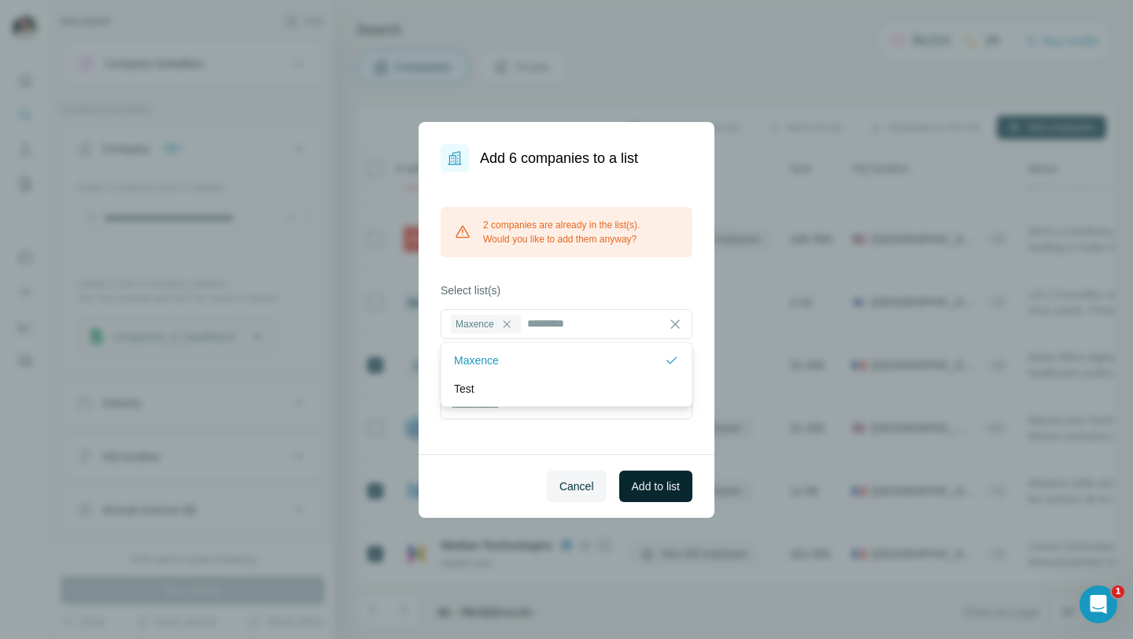
click at [651, 491] on span "Add to list" at bounding box center [656, 486] width 48 height 16
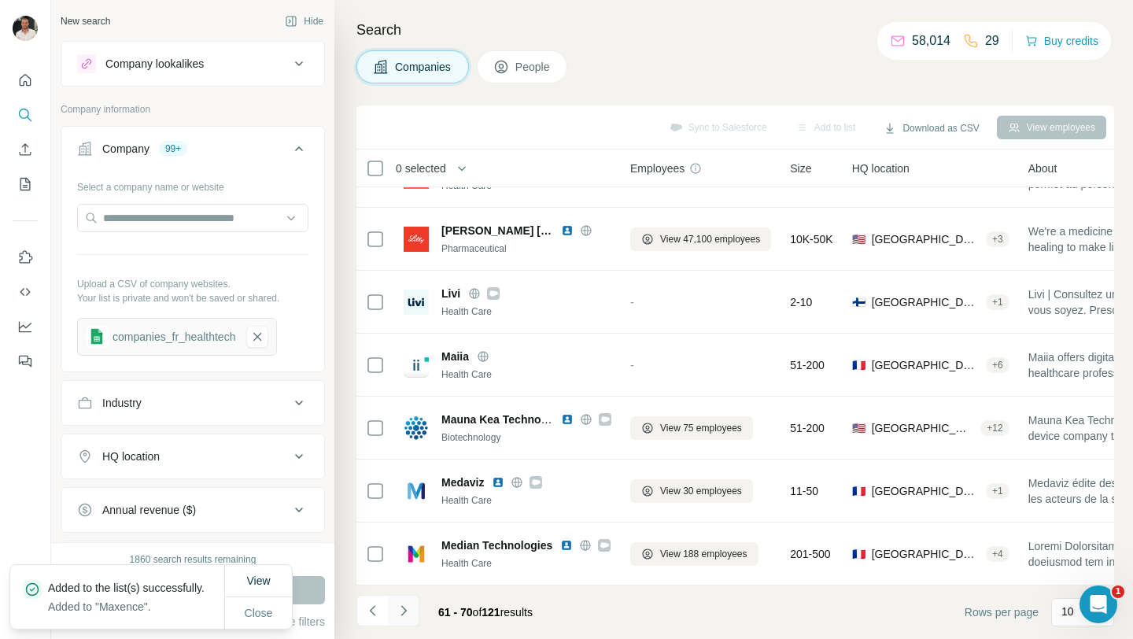
click at [406, 610] on icon "Navigate to next page" at bounding box center [404, 610] width 16 height 16
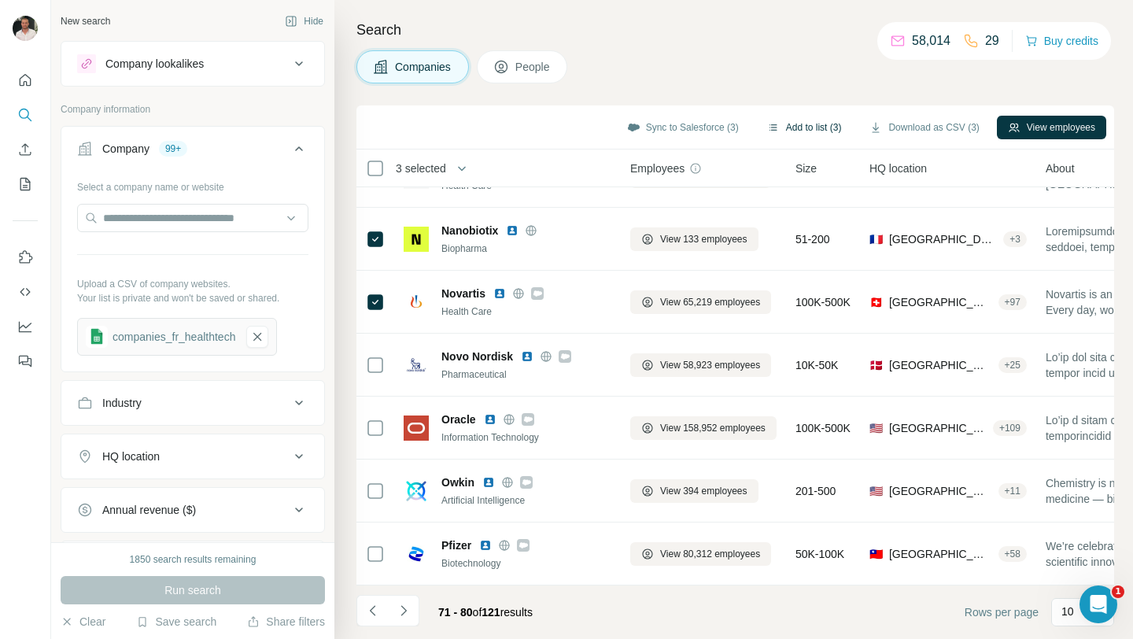
click at [795, 124] on button "Add to list (3)" at bounding box center [804, 128] width 97 height 24
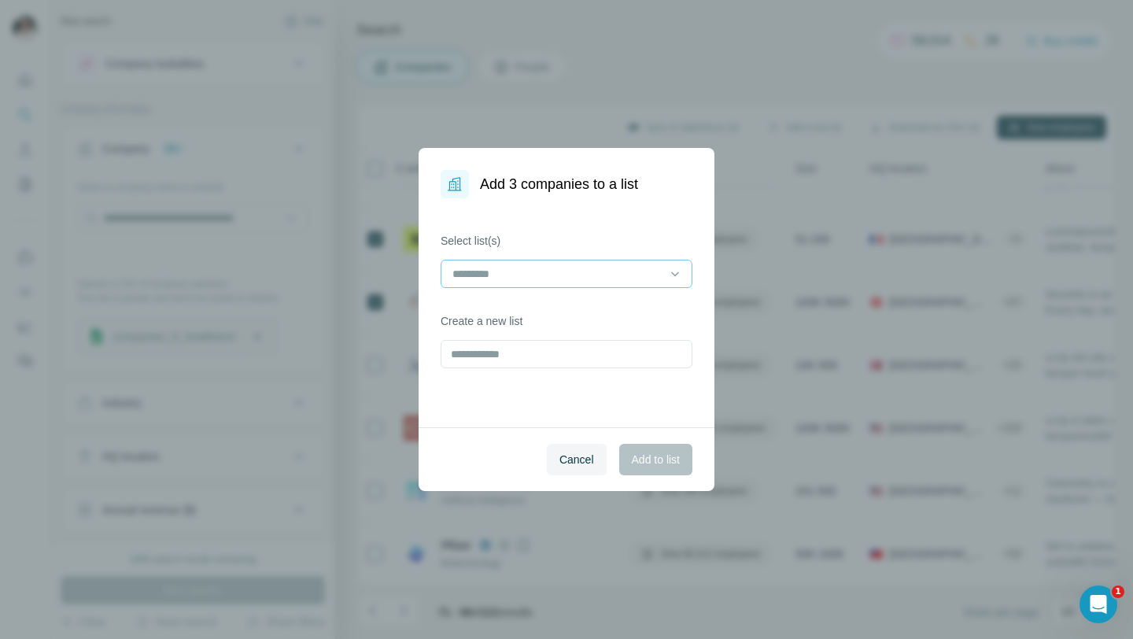
click at [516, 269] on input at bounding box center [557, 273] width 212 height 17
click at [520, 305] on div "Maxence" at bounding box center [566, 309] width 225 height 16
click at [646, 467] on button "Add to list" at bounding box center [655, 459] width 73 height 31
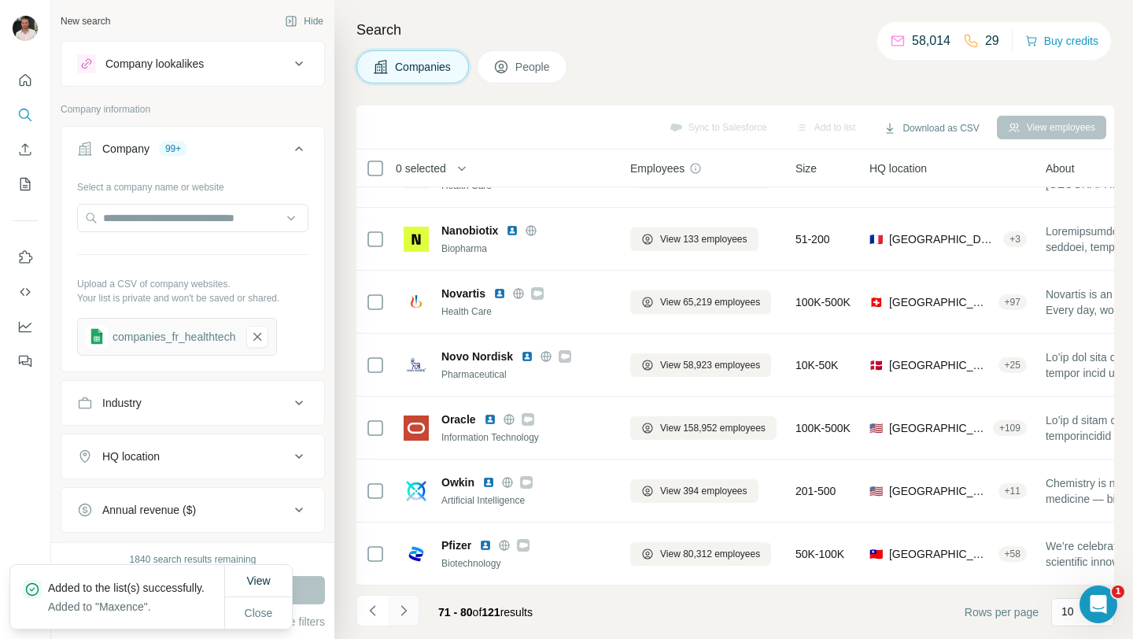
click at [411, 613] on icon "Navigate to next page" at bounding box center [404, 610] width 16 height 16
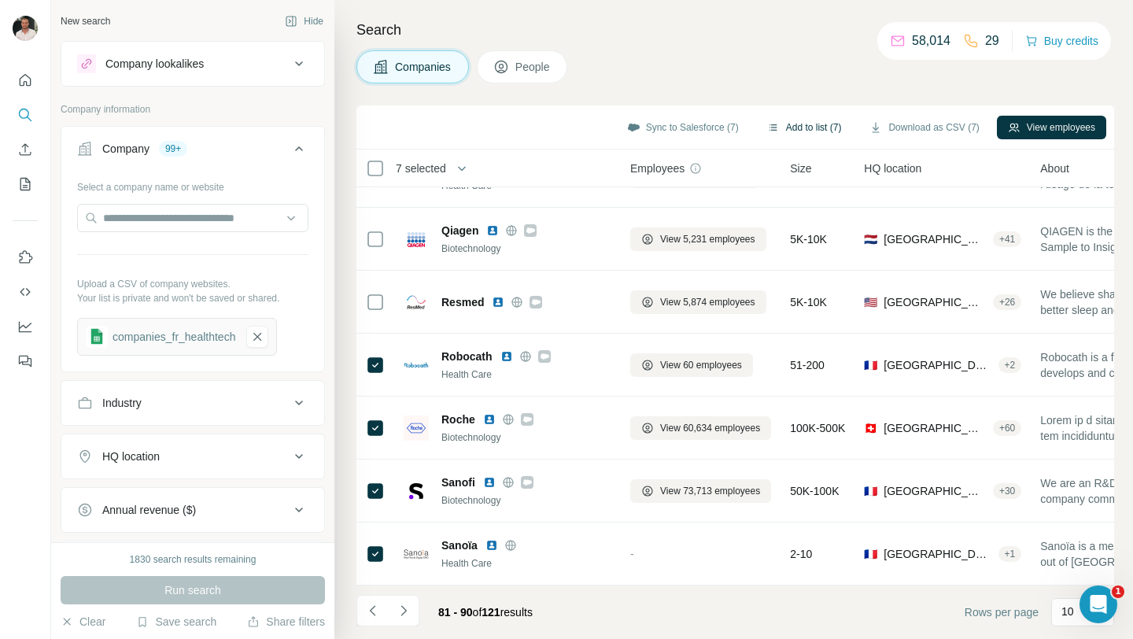
click at [805, 133] on button "Add to list (7)" at bounding box center [804, 128] width 97 height 24
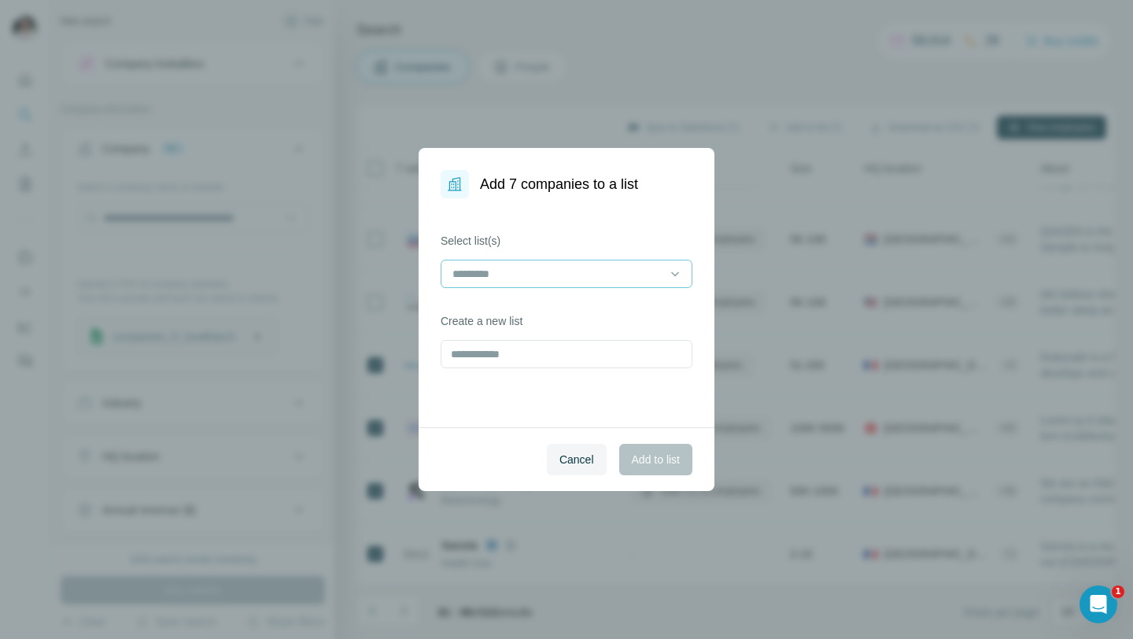
click at [574, 265] on input at bounding box center [557, 273] width 212 height 17
click at [556, 310] on div "Maxence" at bounding box center [566, 309] width 225 height 16
click at [646, 462] on span "Add to list" at bounding box center [656, 459] width 48 height 16
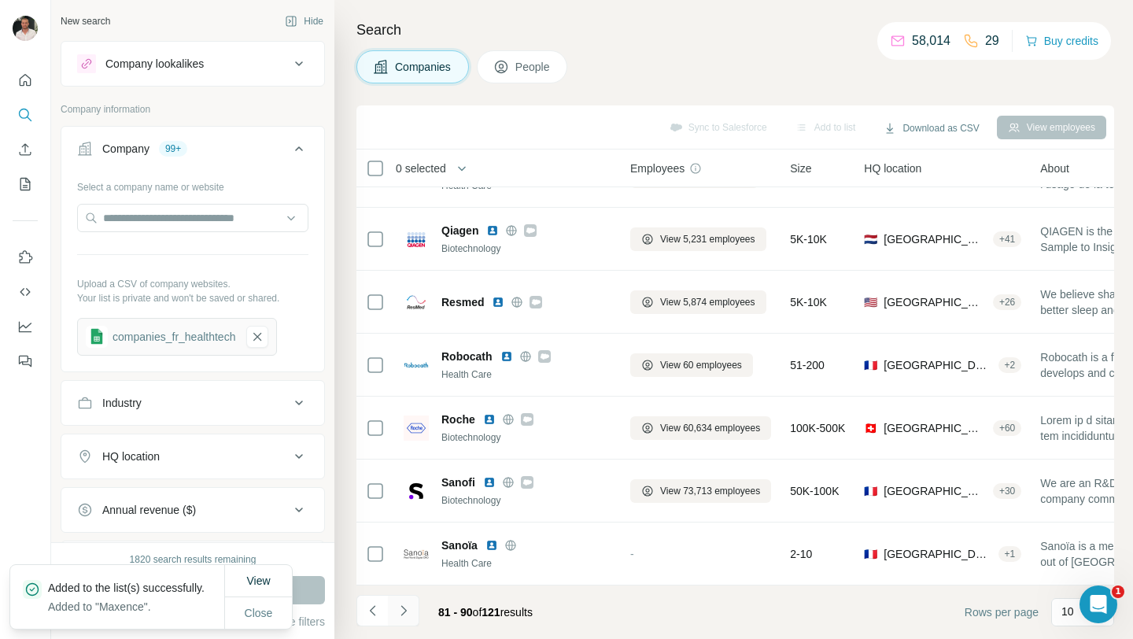
click at [410, 606] on icon "Navigate to next page" at bounding box center [404, 610] width 16 height 16
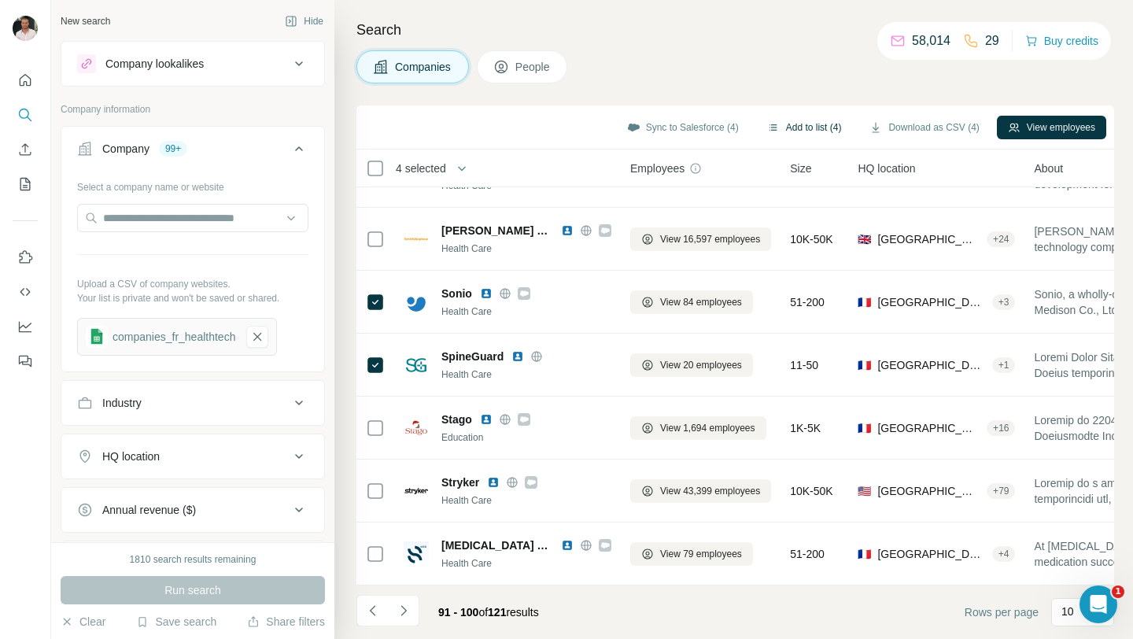
click at [775, 126] on button "Add to list (4)" at bounding box center [804, 128] width 97 height 24
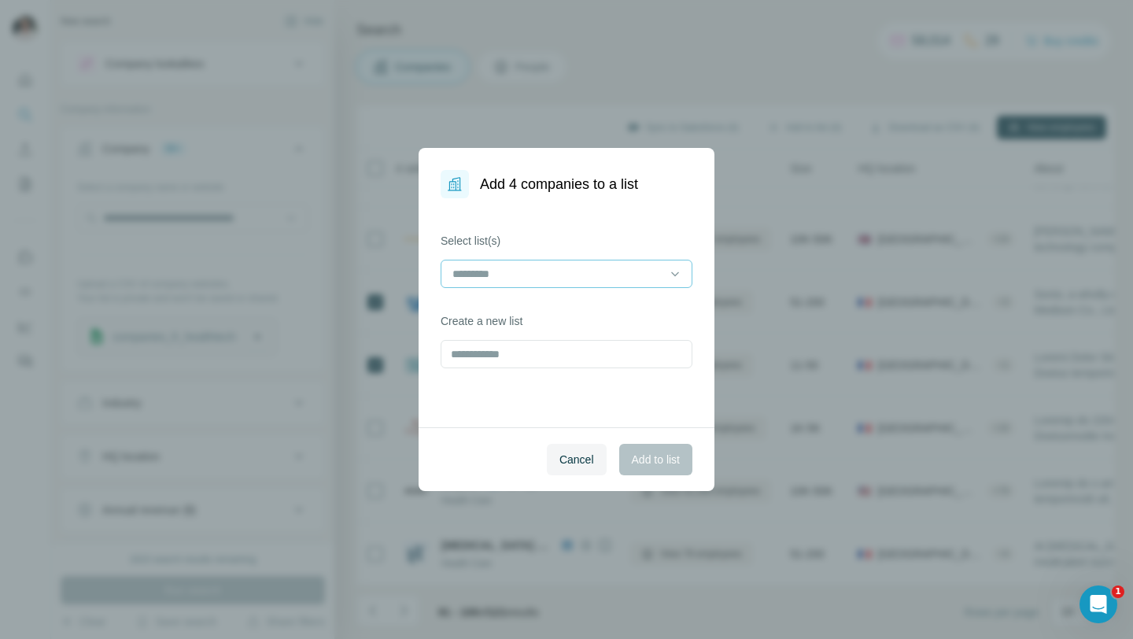
click at [567, 274] on input at bounding box center [557, 273] width 212 height 17
click at [554, 312] on div "Maxence" at bounding box center [566, 309] width 225 height 16
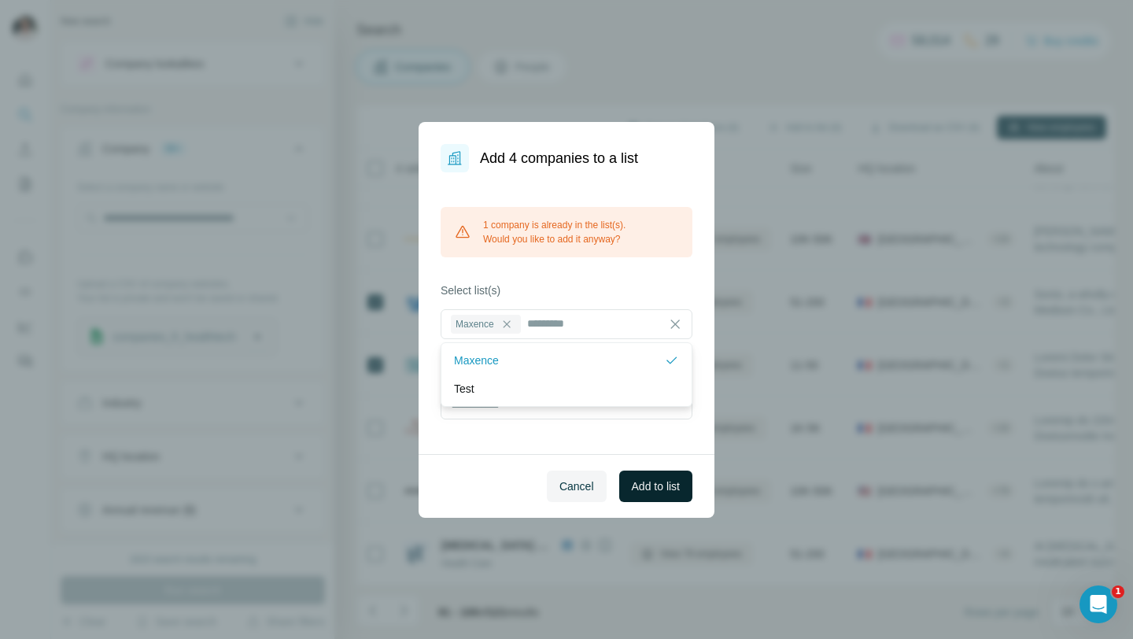
click at [651, 485] on span "Add to list" at bounding box center [656, 486] width 48 height 16
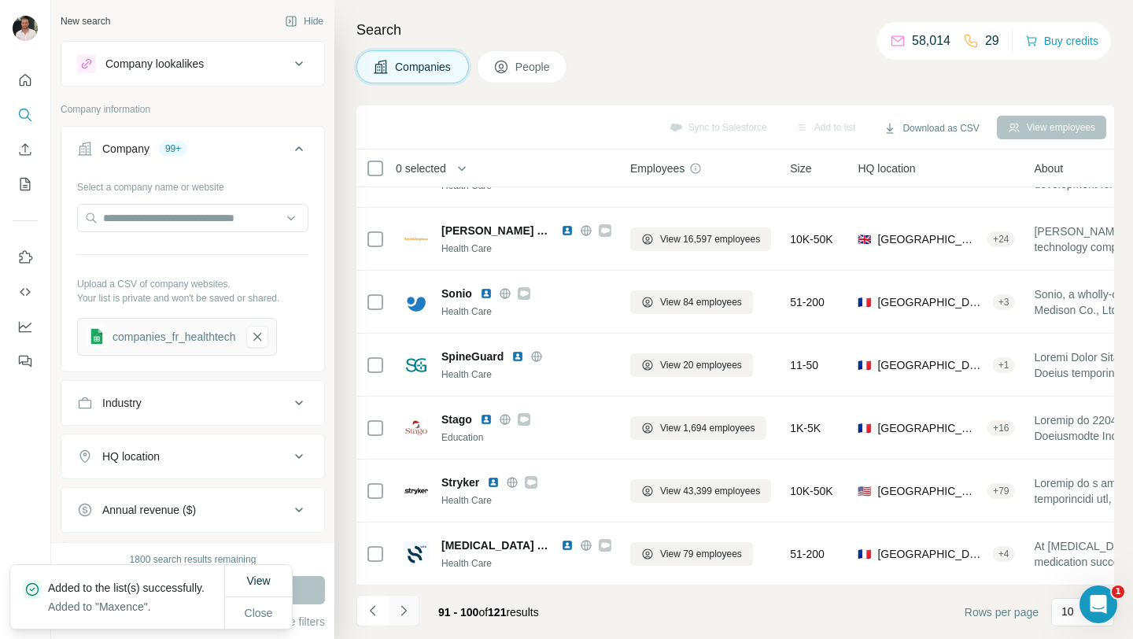
click at [403, 613] on icon "Navigate to next page" at bounding box center [404, 610] width 16 height 16
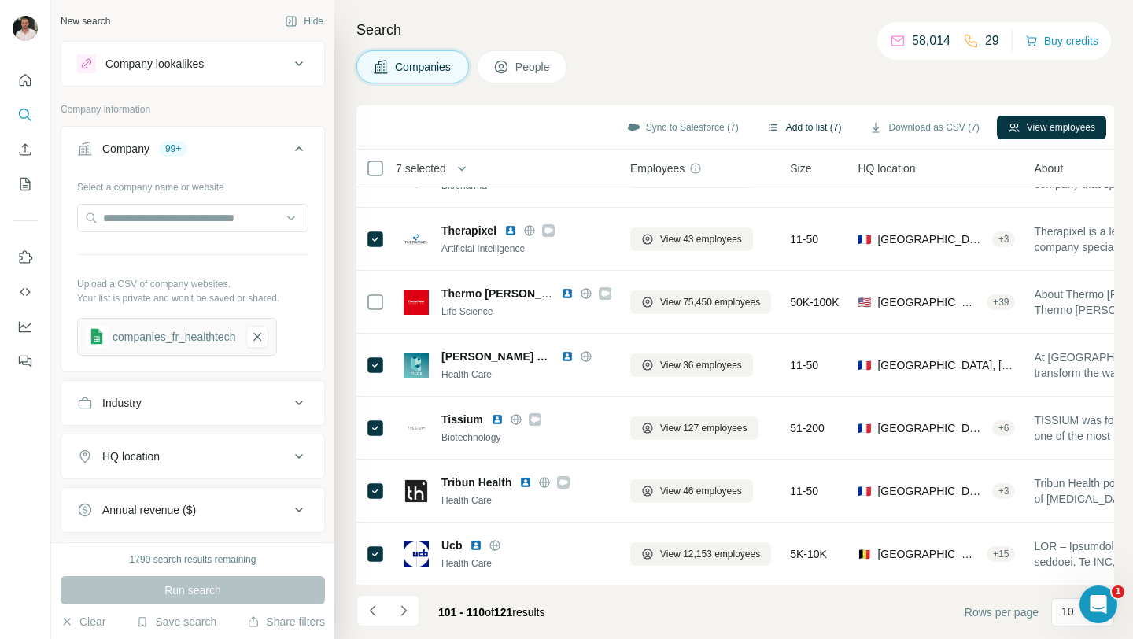
click at [819, 132] on button "Add to list (7)" at bounding box center [804, 128] width 97 height 24
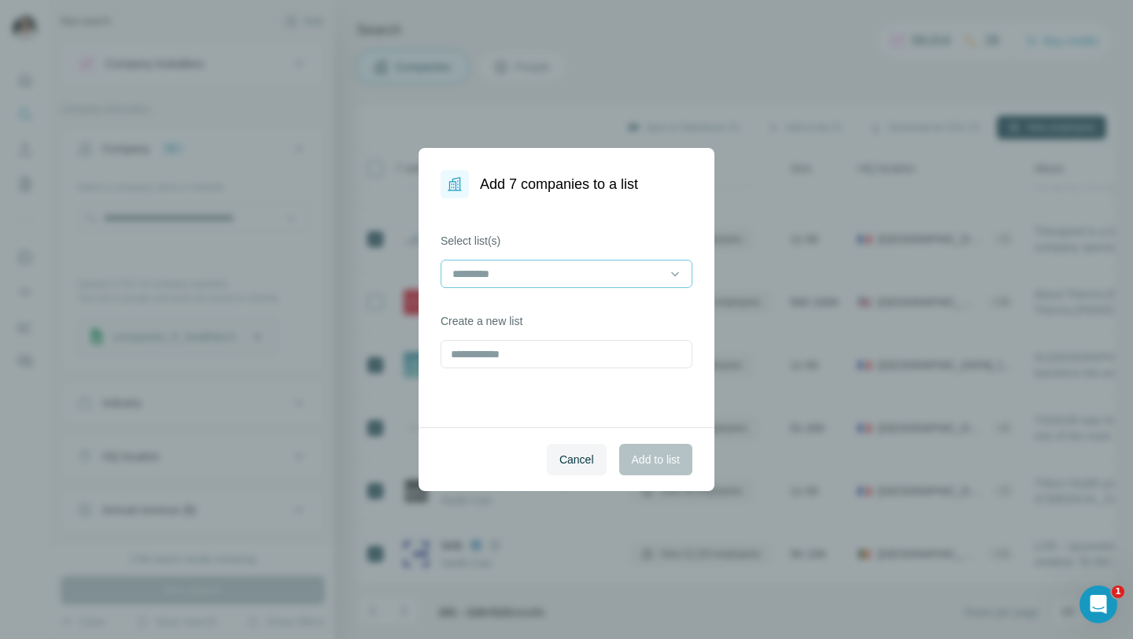
click at [628, 275] on input at bounding box center [557, 273] width 212 height 17
click at [612, 308] on div "Maxence" at bounding box center [566, 309] width 225 height 16
click at [634, 448] on button "Add to list" at bounding box center [655, 459] width 73 height 31
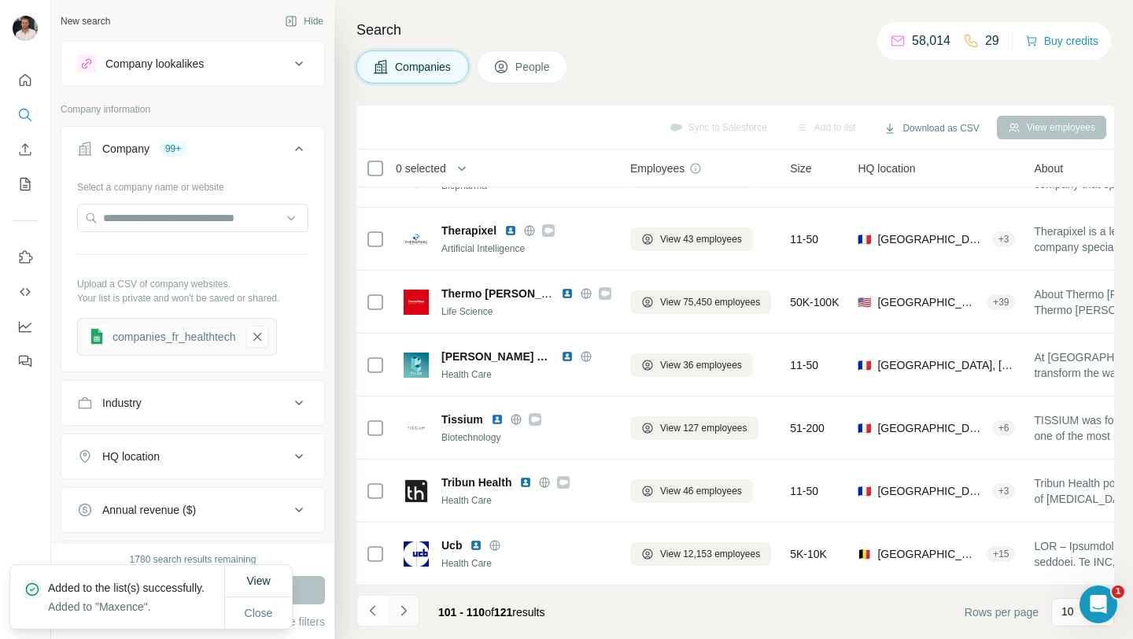
click at [413, 610] on button "Navigate to next page" at bounding box center [403, 610] width 31 height 31
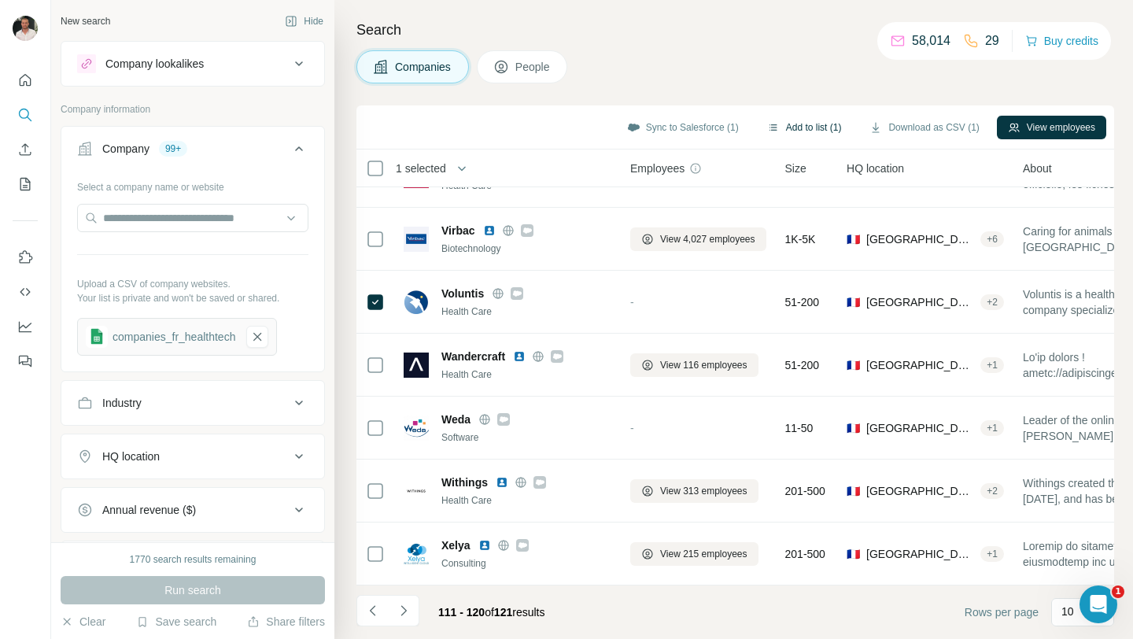
click at [812, 127] on button "Add to list (1)" at bounding box center [804, 128] width 97 height 24
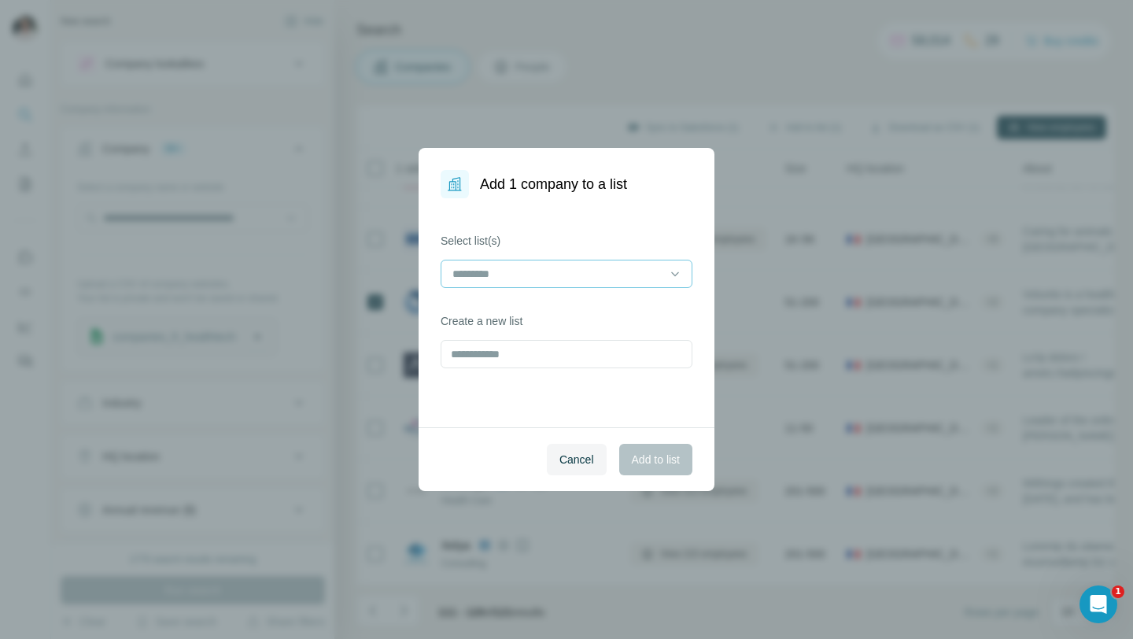
click at [610, 269] on input at bounding box center [557, 273] width 212 height 17
click at [585, 302] on div "Maxence" at bounding box center [566, 309] width 225 height 16
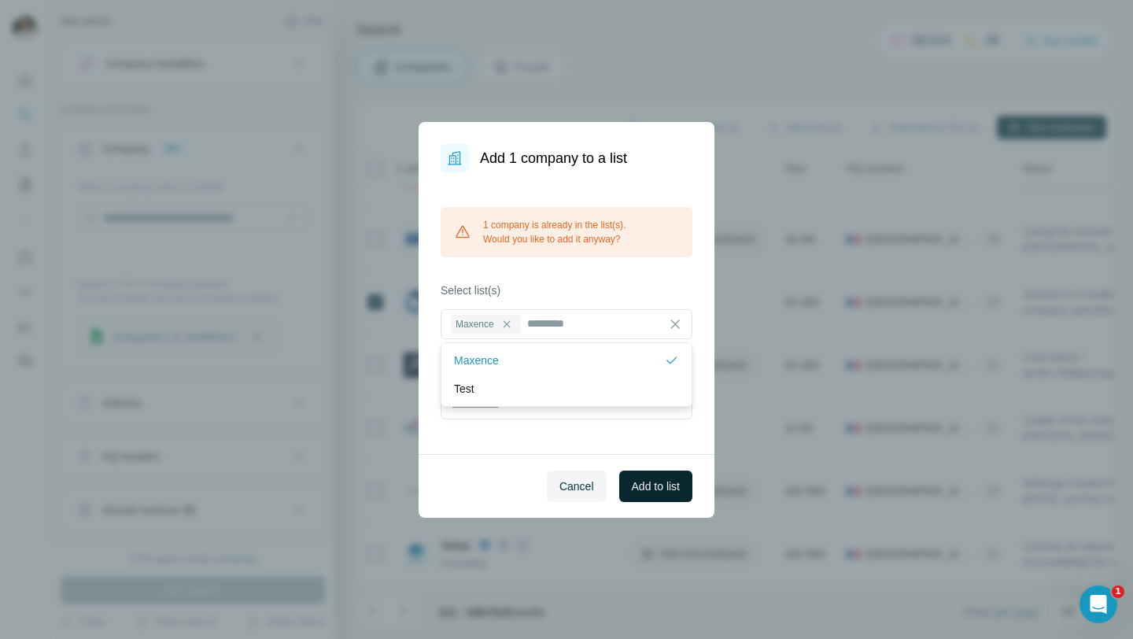
click at [648, 484] on span "Add to list" at bounding box center [656, 486] width 48 height 16
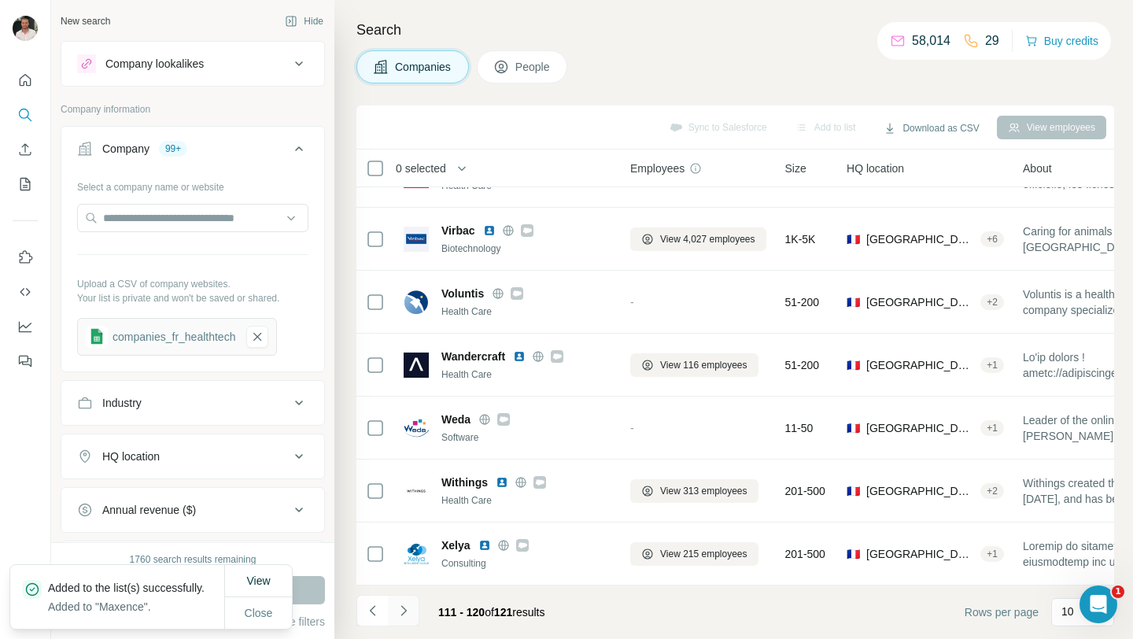
click at [411, 609] on icon "Navigate to next page" at bounding box center [404, 610] width 16 height 16
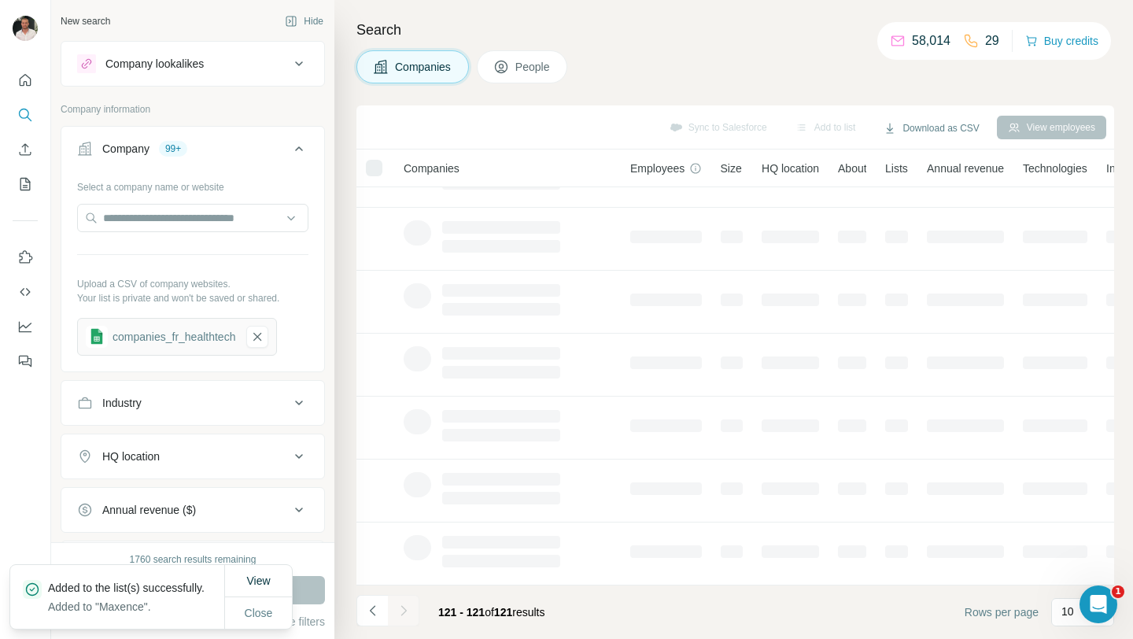
scroll to position [0, 0]
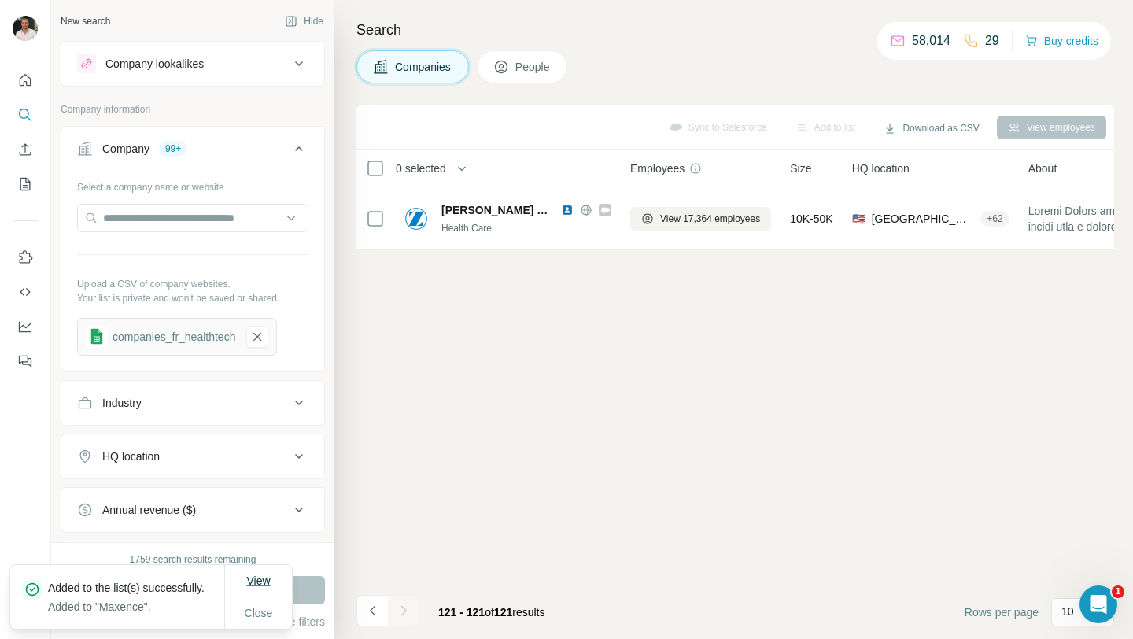
click at [263, 574] on span "View" at bounding box center [258, 580] width 24 height 13
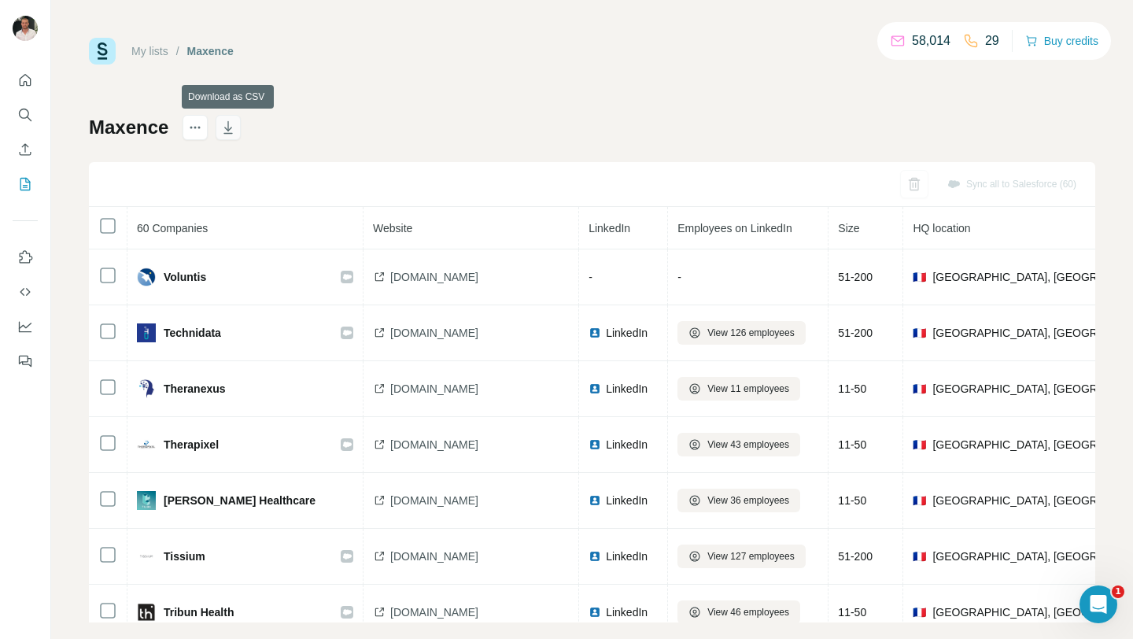
click at [230, 125] on icon "button" at bounding box center [228, 128] width 16 height 16
click at [24, 119] on icon "Search" at bounding box center [25, 115] width 16 height 16
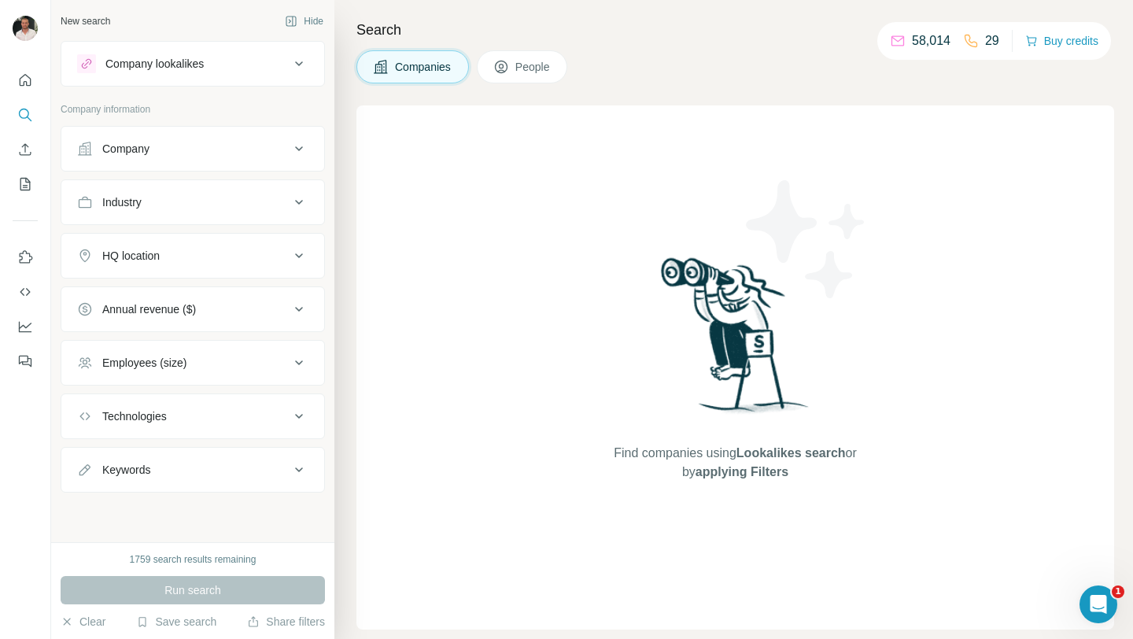
click at [520, 62] on span "People" at bounding box center [533, 67] width 36 height 16
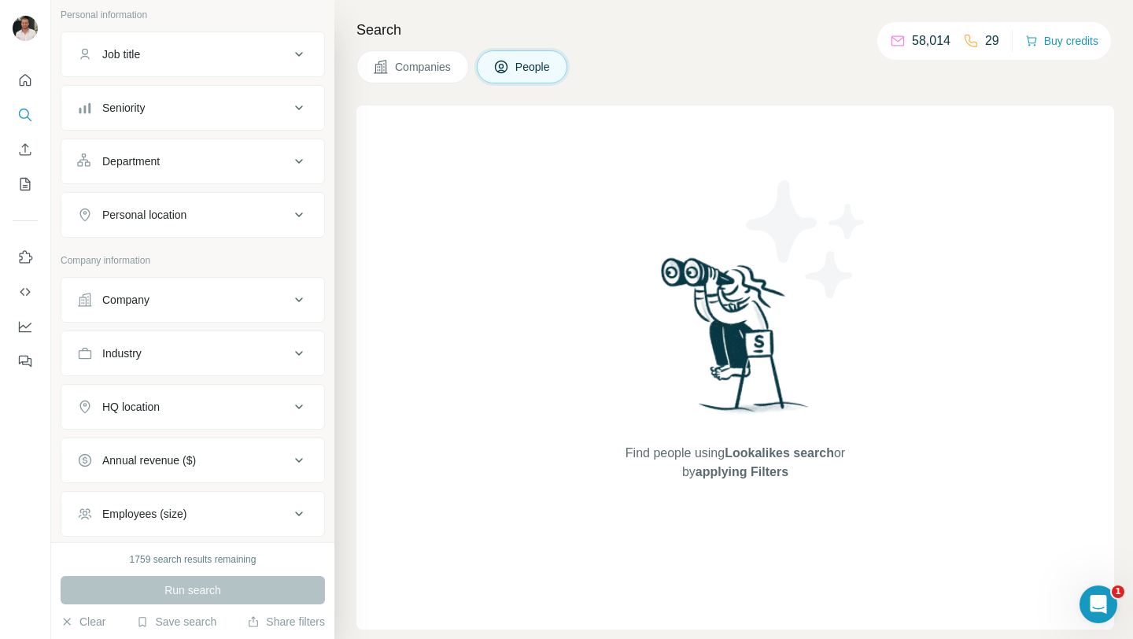
scroll to position [240, 0]
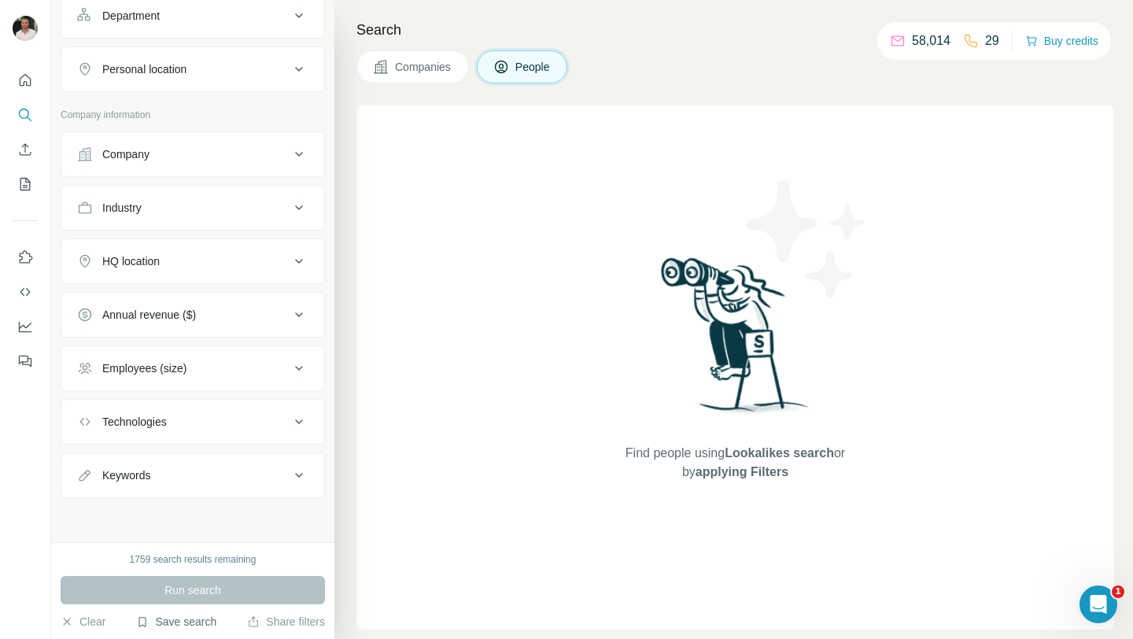
click at [168, 621] on button "Save search" at bounding box center [176, 621] width 80 height 16
click at [196, 589] on div "View my saved searches" at bounding box center [221, 593] width 166 height 31
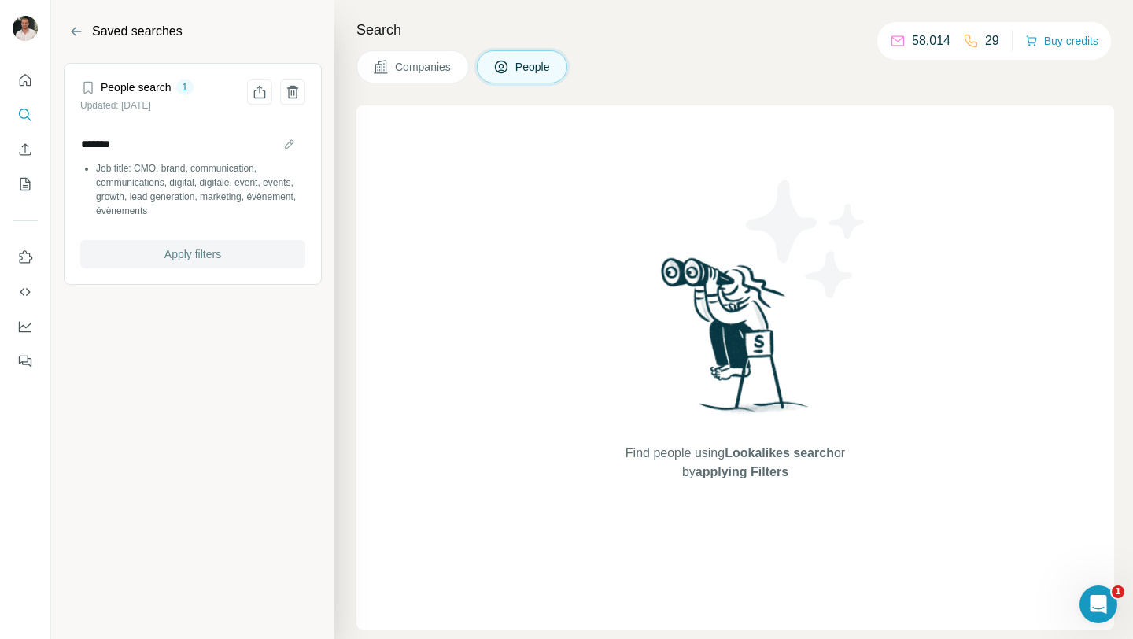
click at [201, 249] on span "Apply filters" at bounding box center [192, 254] width 57 height 16
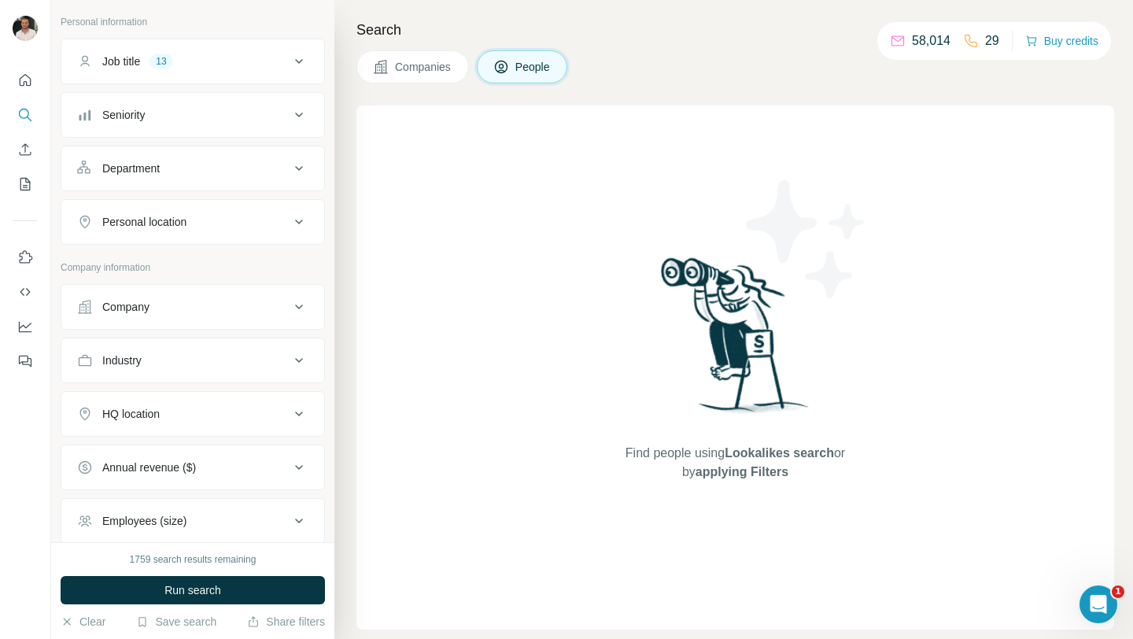
scroll to position [88, 0]
click at [197, 309] on div "Company" at bounding box center [183, 306] width 212 height 16
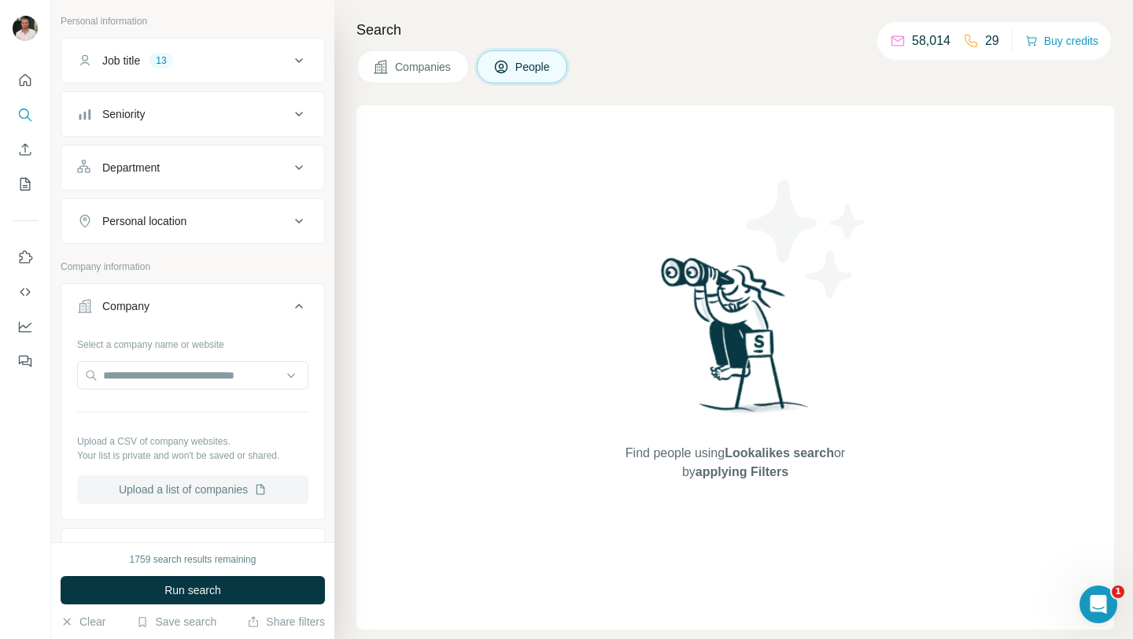
click at [186, 491] on button "Upload a list of companies" at bounding box center [192, 489] width 231 height 28
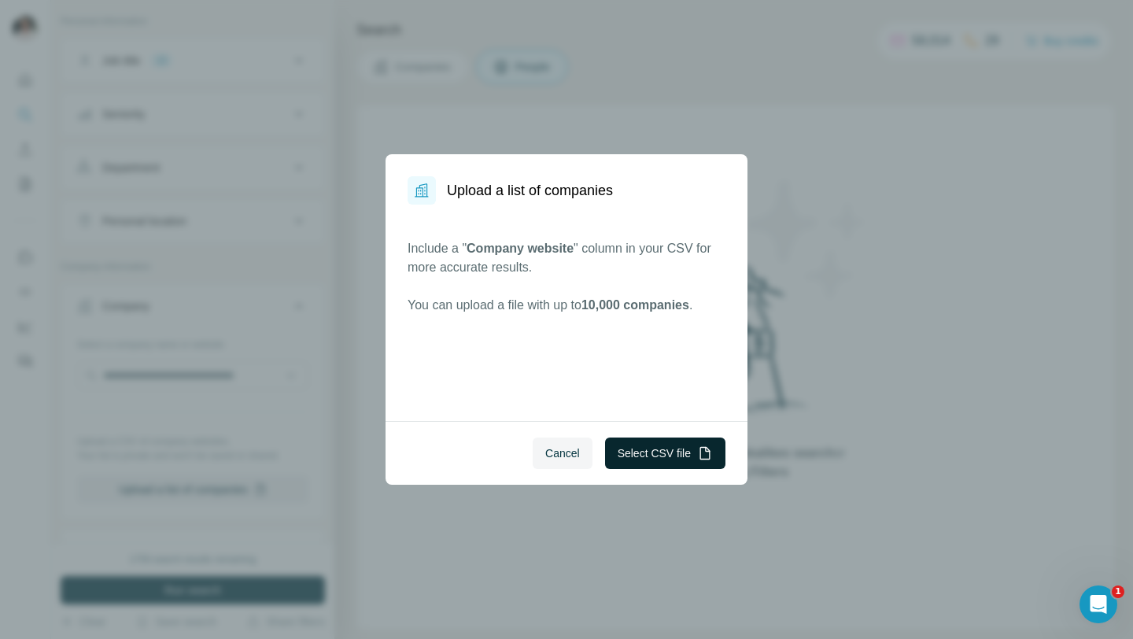
click at [626, 455] on button "Select CSV file" at bounding box center [665, 452] width 120 height 31
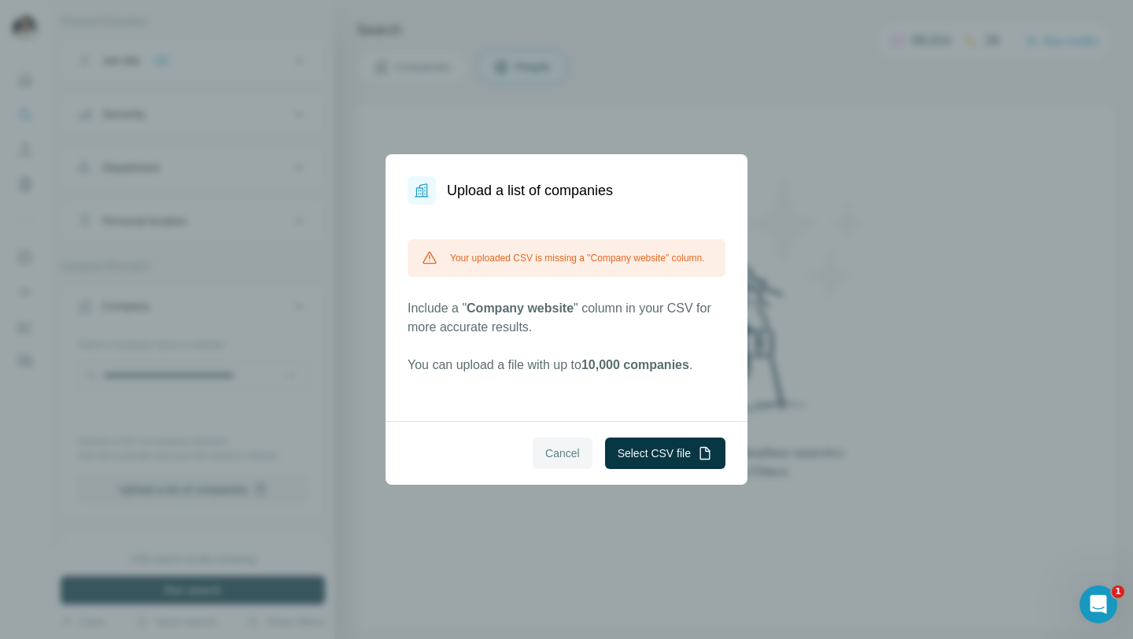
click at [562, 462] on button "Cancel" at bounding box center [562, 452] width 60 height 31
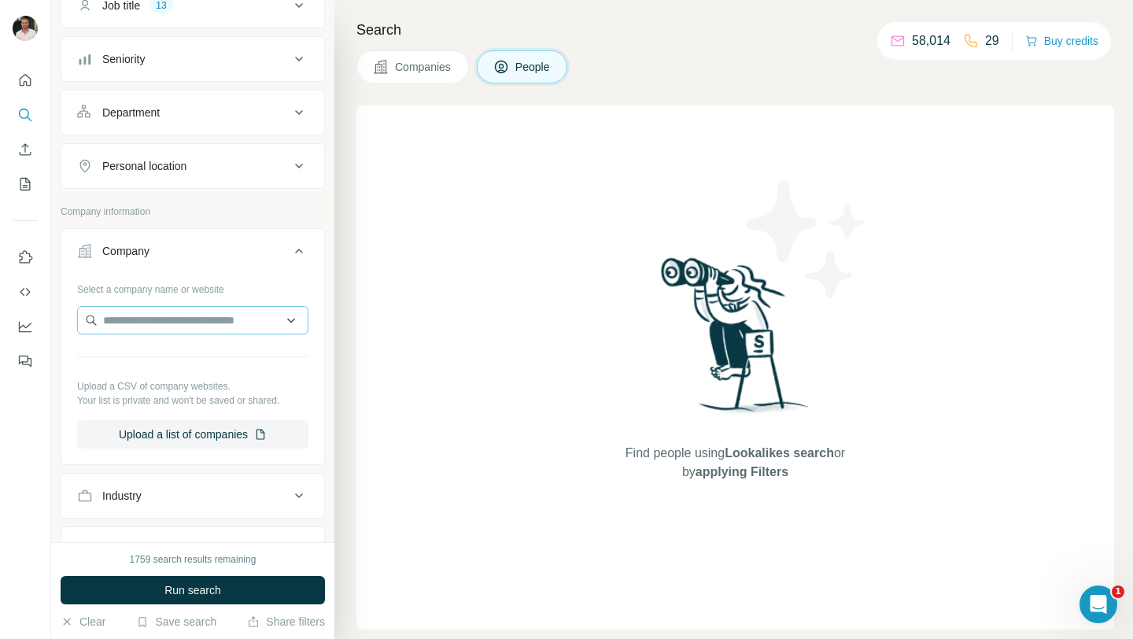
scroll to position [156, 0]
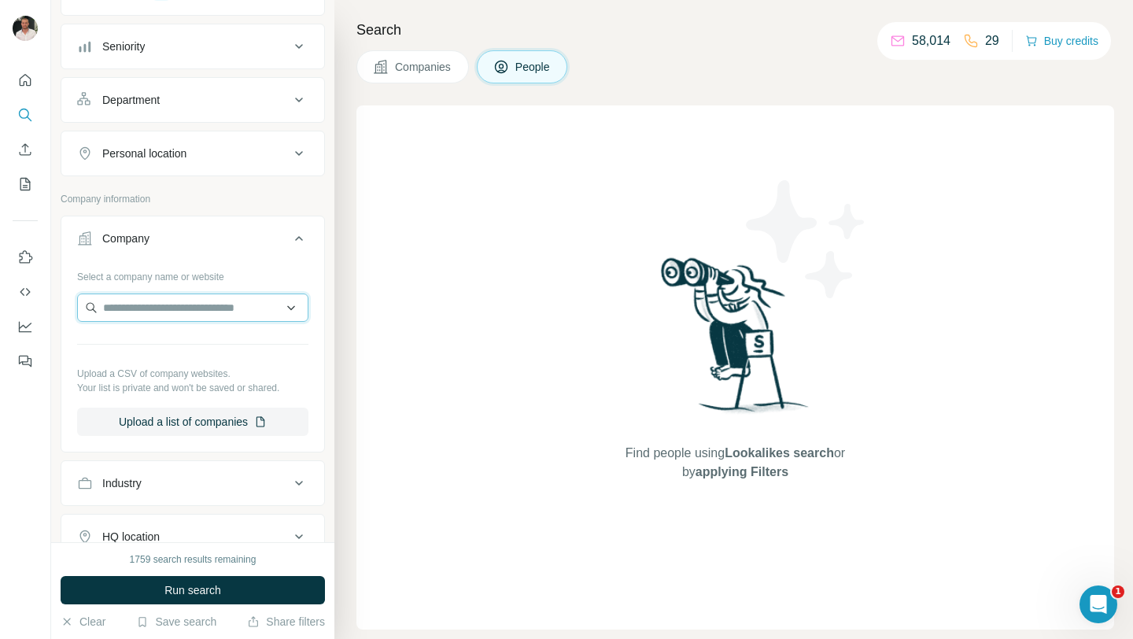
click at [252, 309] on input "text" at bounding box center [192, 307] width 231 height 28
click at [258, 260] on button "Company" at bounding box center [192, 241] width 263 height 44
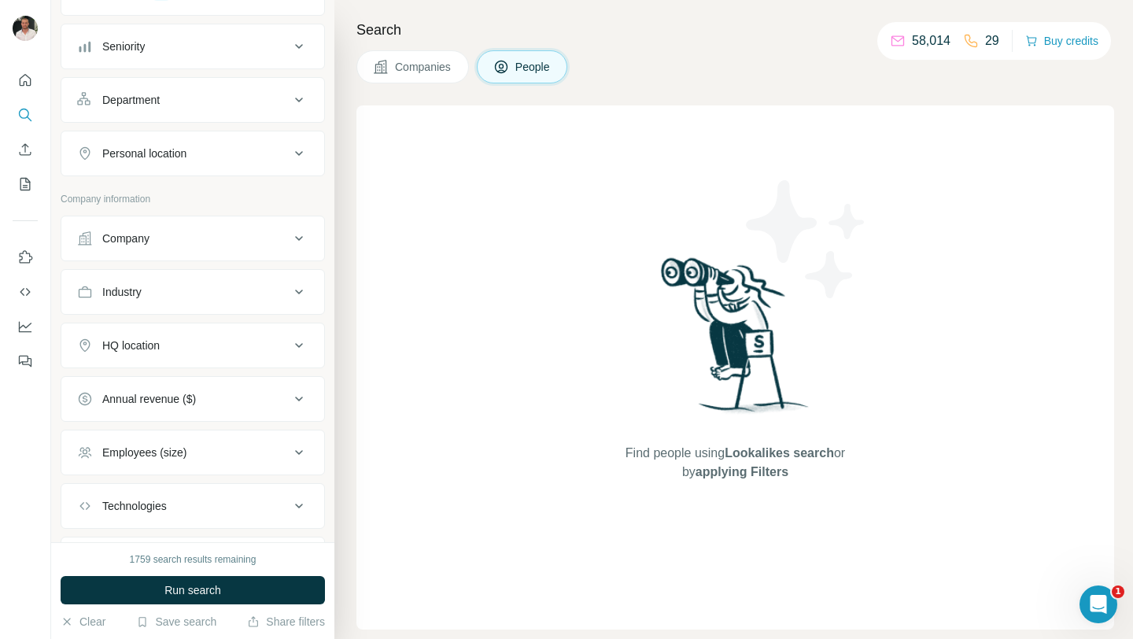
scroll to position [0, 0]
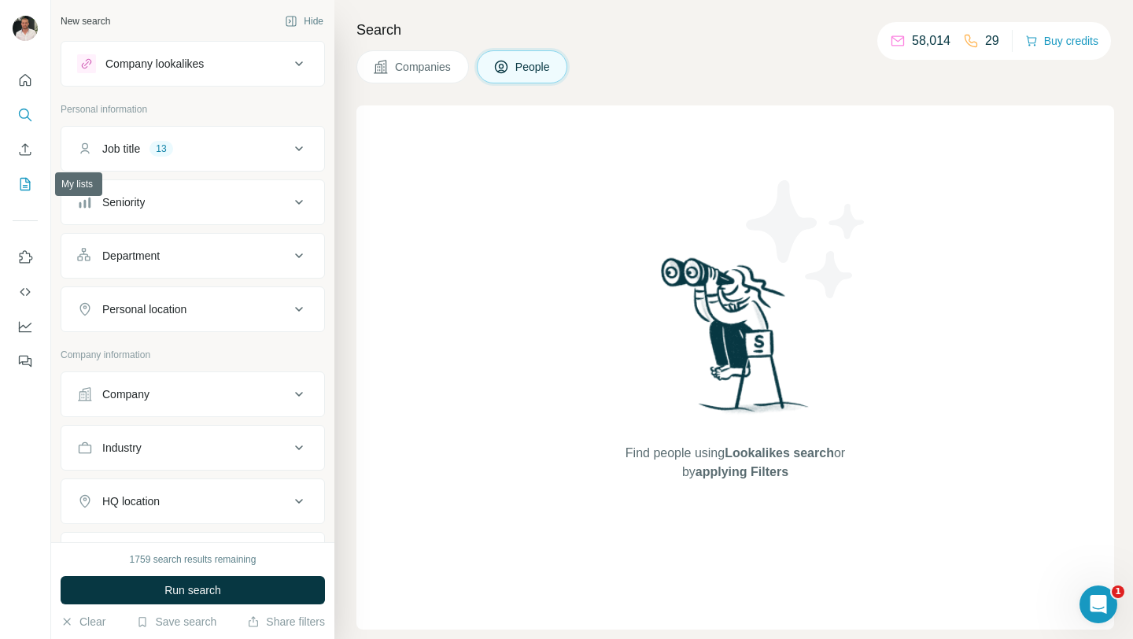
click at [28, 184] on icon "My lists" at bounding box center [25, 184] width 16 height 16
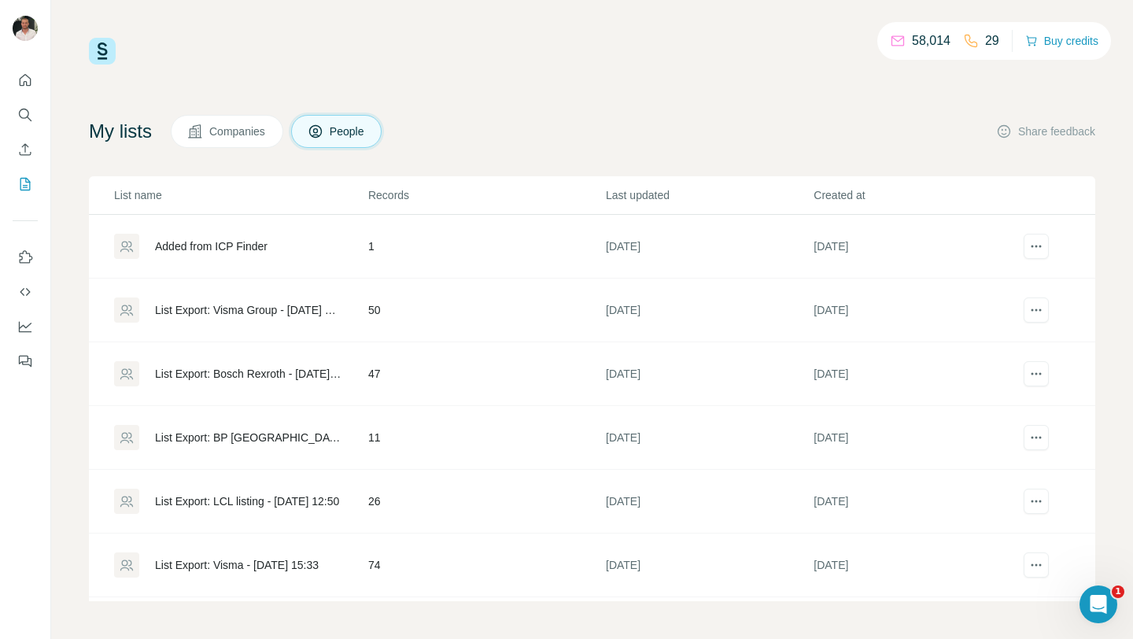
click at [220, 132] on span "Companies" at bounding box center [237, 131] width 57 height 16
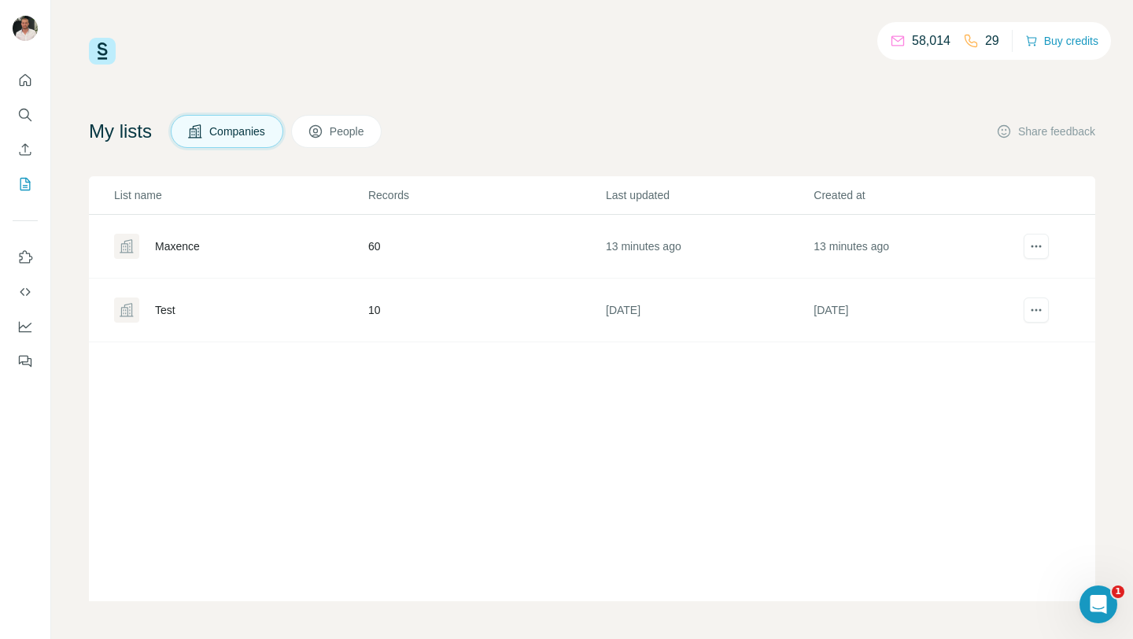
click at [187, 246] on div "Maxence" at bounding box center [177, 246] width 45 height 16
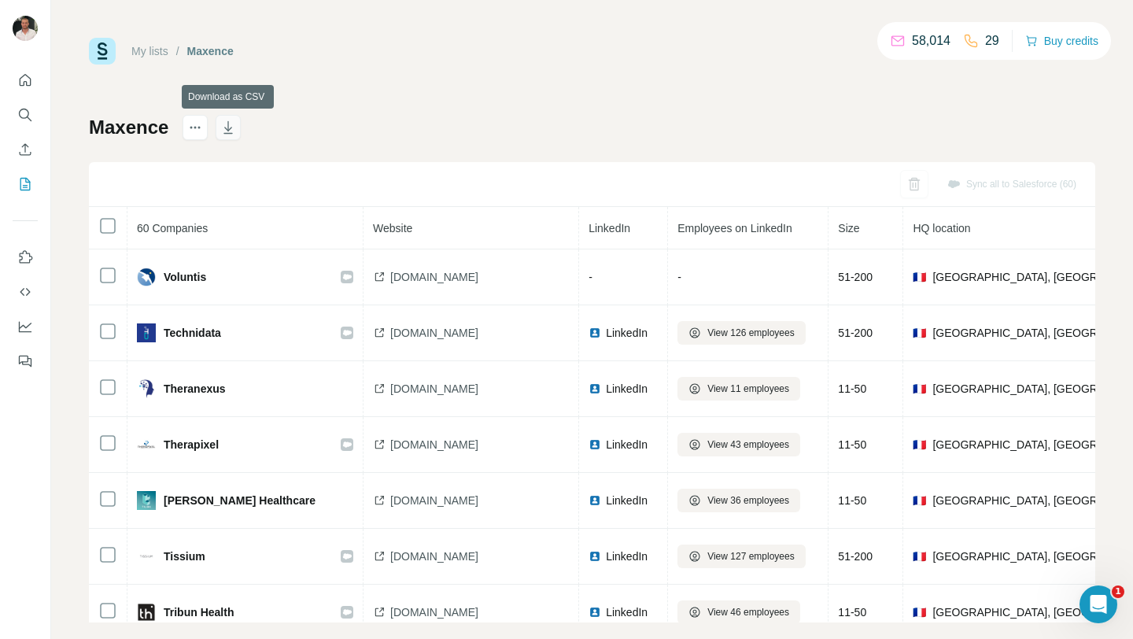
click at [230, 133] on icon "button" at bounding box center [228, 127] width 9 height 13
click at [153, 53] on link "My lists" at bounding box center [149, 51] width 37 height 13
